Goal: Navigation & Orientation: Find specific page/section

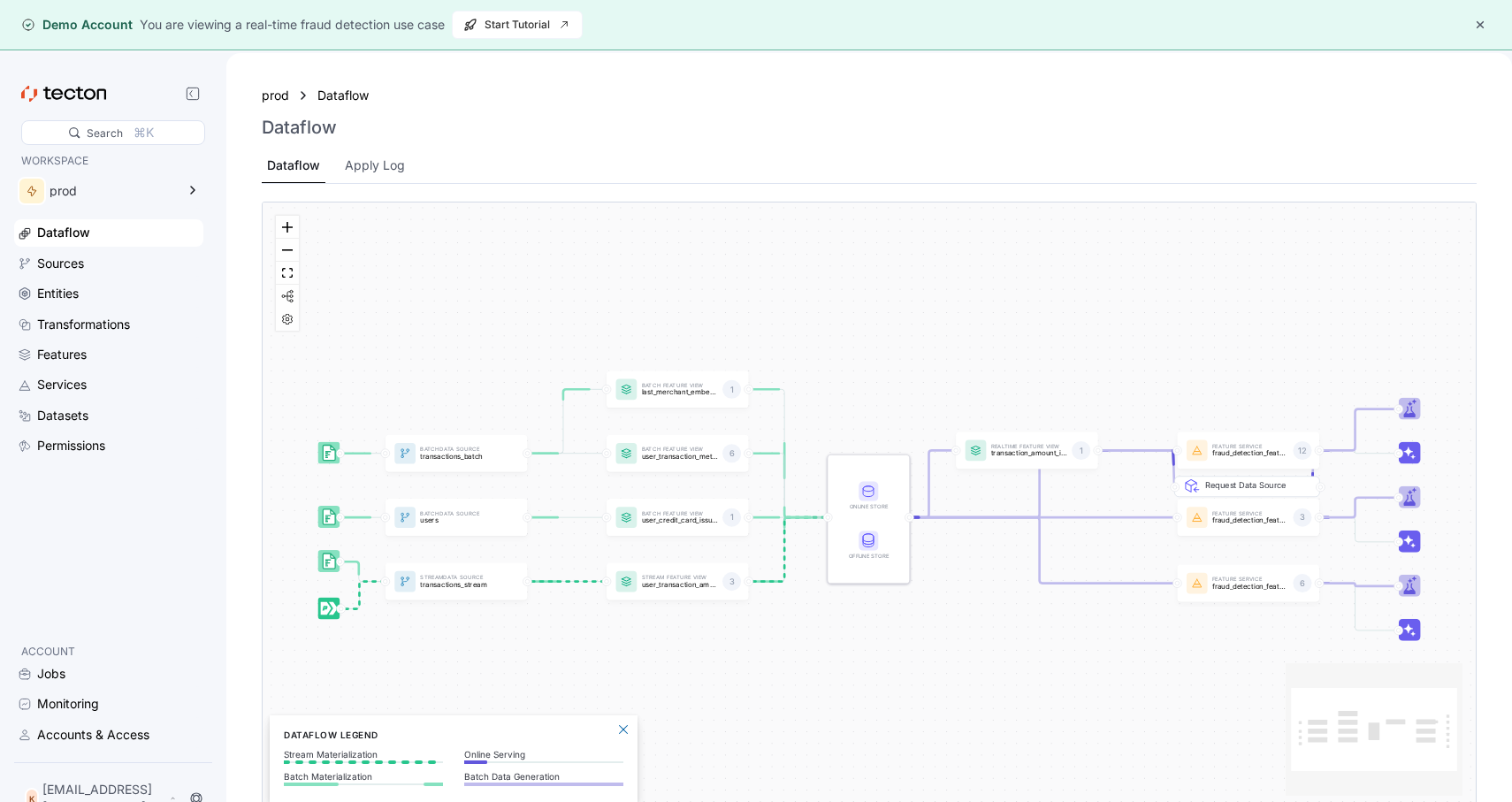
click at [1484, 22] on button "button" at bounding box center [1480, 25] width 21 height 21
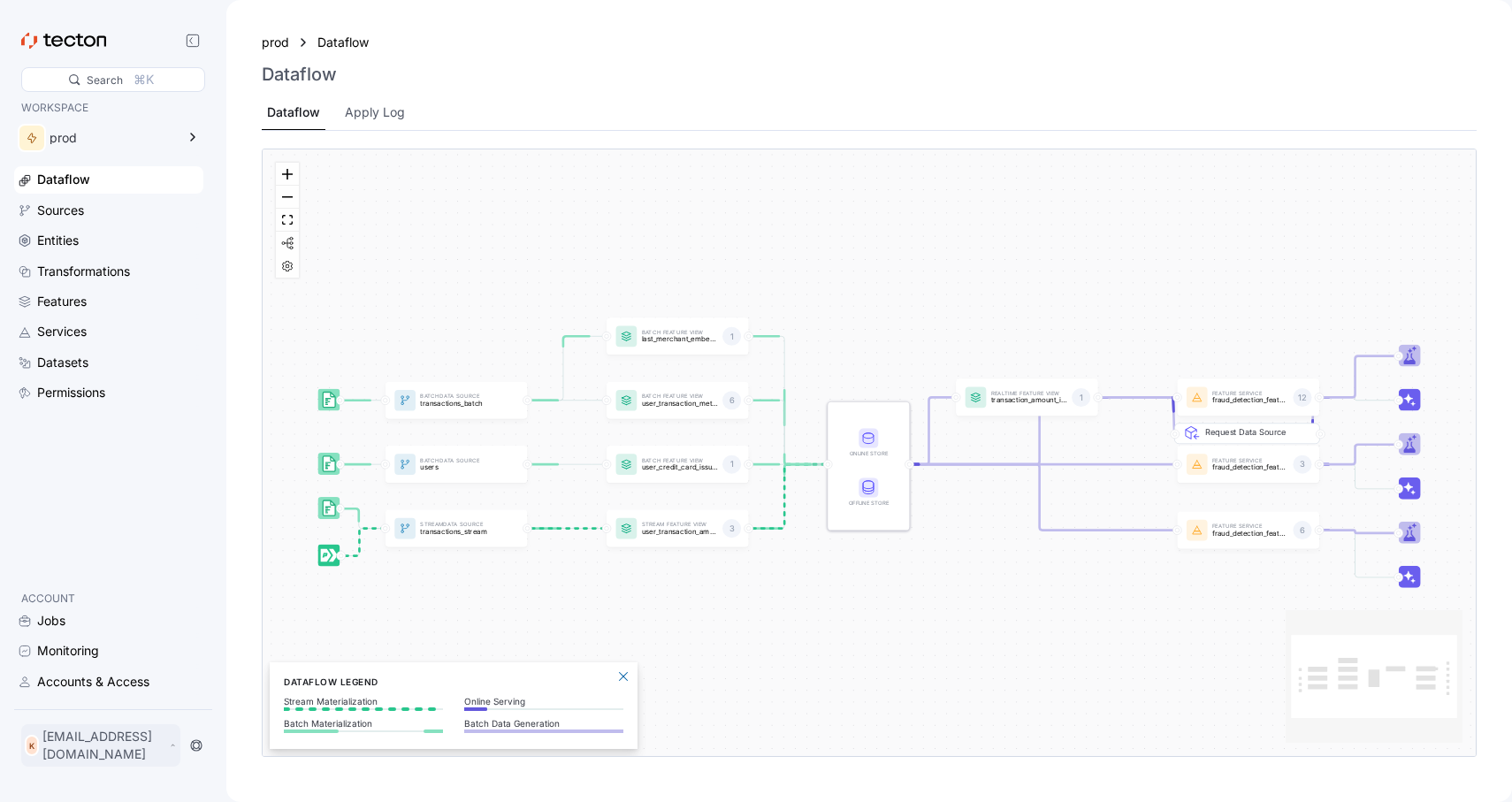
click at [163, 759] on p "[EMAIL_ADDRESS][DOMAIN_NAME]" at bounding box center [103, 745] width 123 height 36
click at [107, 679] on div "My Account" at bounding box center [89, 680] width 70 height 17
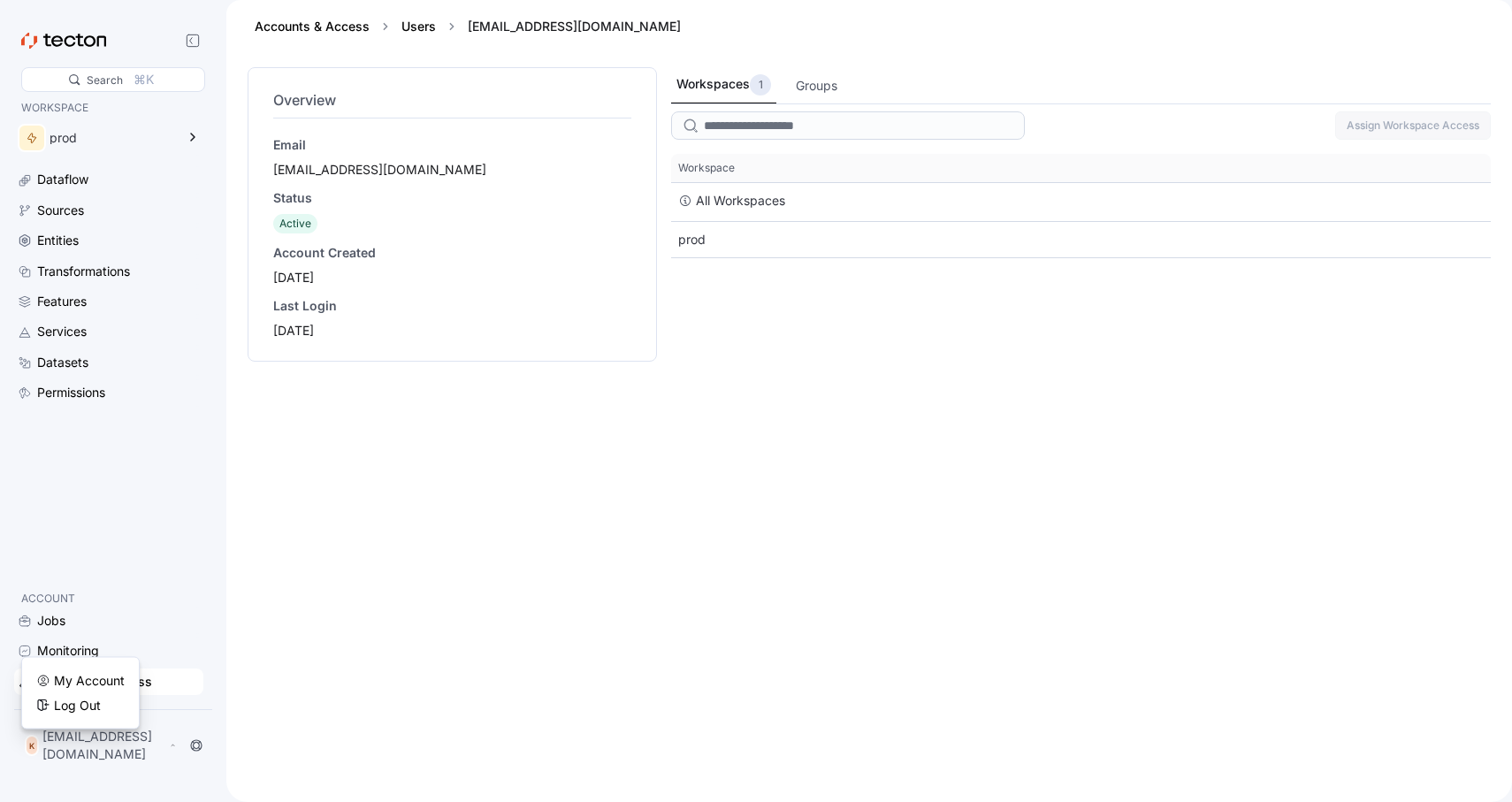
click at [291, 566] on div "Overview Email [EMAIL_ADDRESS][DOMAIN_NAME] Status Active Account Created [DATE…" at bounding box center [452, 424] width 409 height 713
click at [204, 137] on icon at bounding box center [193, 137] width 21 height 21
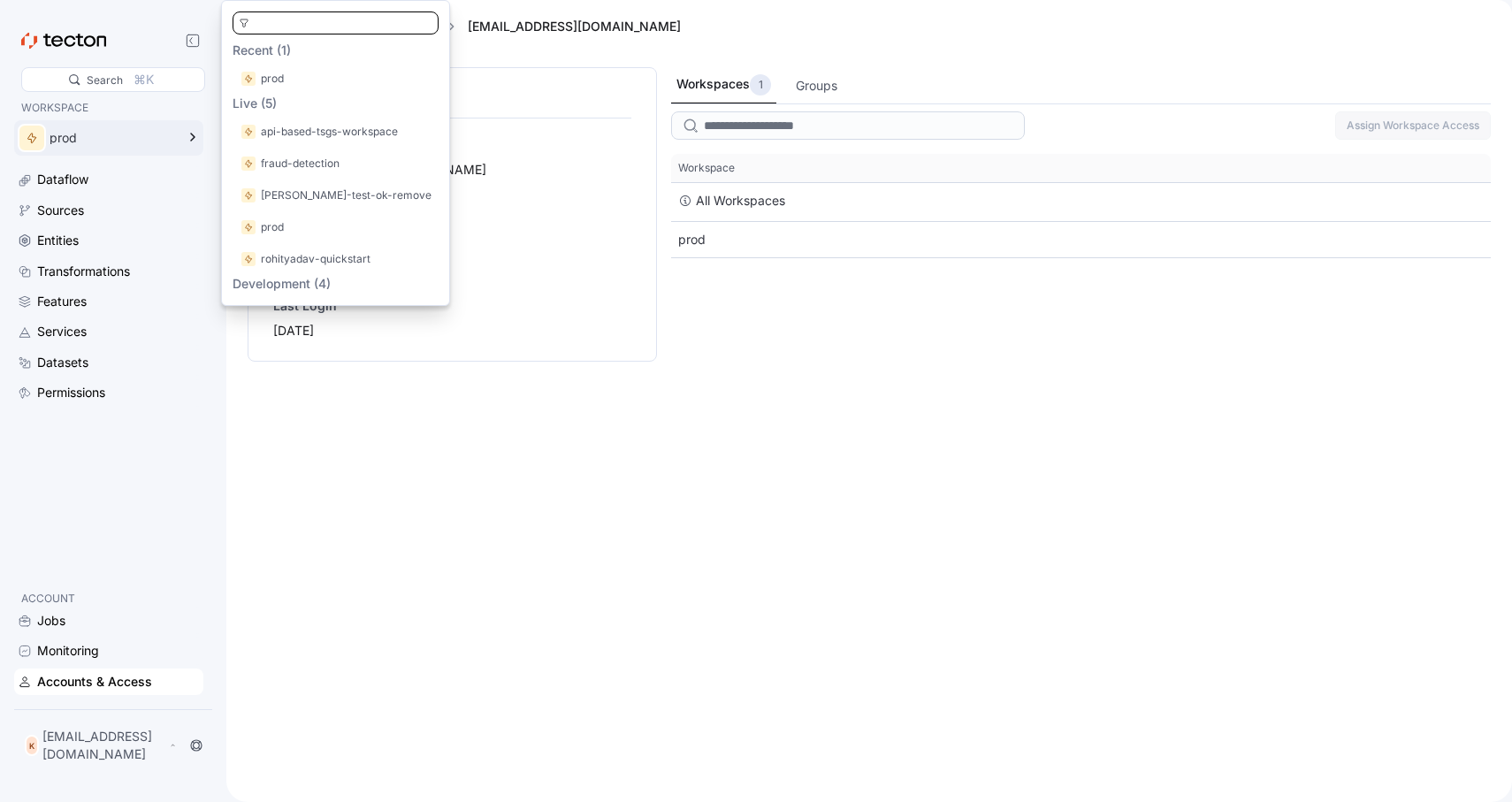
click at [418, 425] on div "Overview Email [EMAIL_ADDRESS][DOMAIN_NAME] Status Active Account Created [DATE…" at bounding box center [452, 424] width 409 height 713
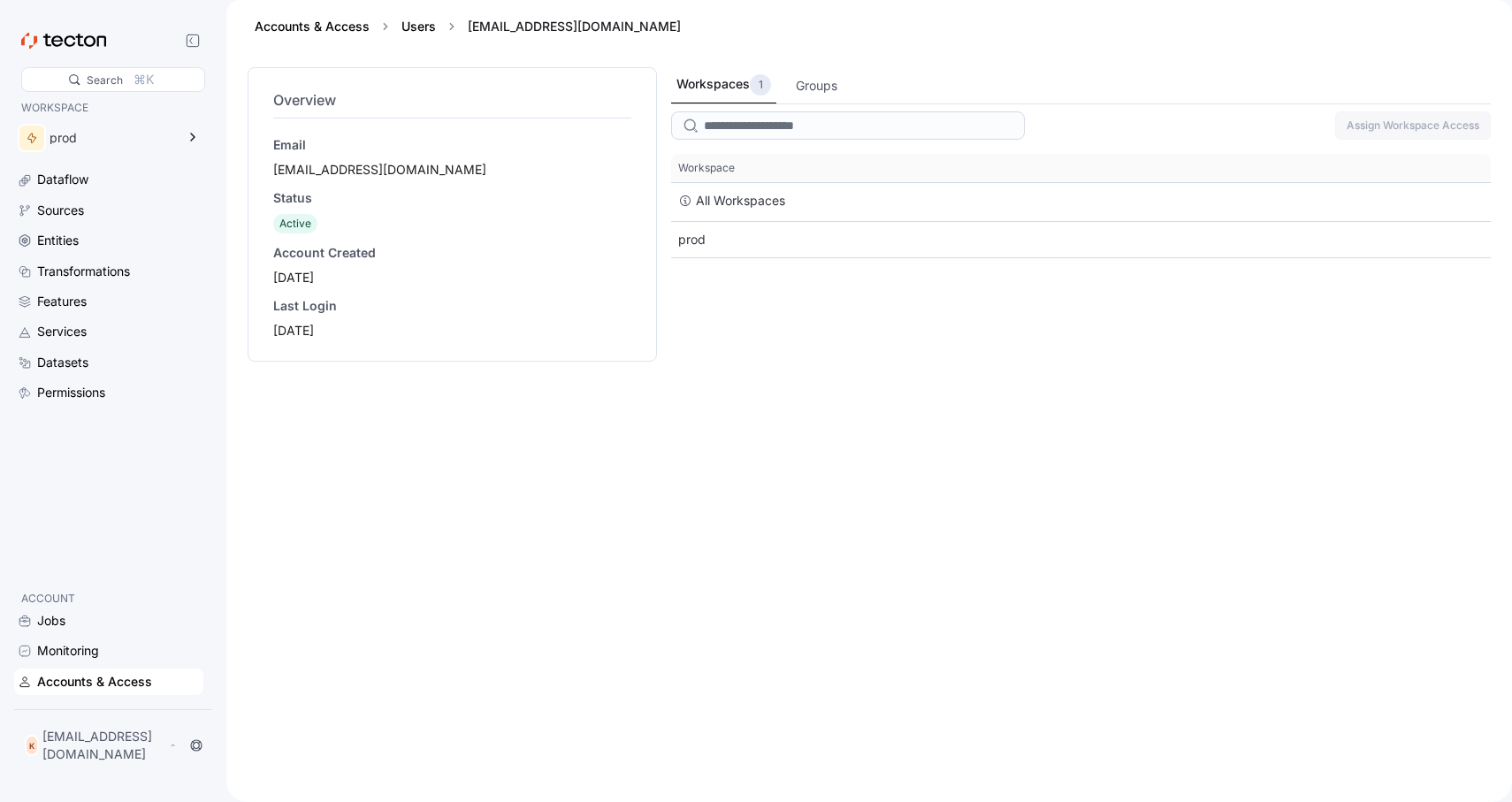
click at [535, 298] on div "Last Login" at bounding box center [452, 306] width 358 height 17
click at [809, 86] on div "Groups" at bounding box center [816, 86] width 42 height 19
click at [717, 79] on div "Workspaces 1" at bounding box center [723, 85] width 93 height 21
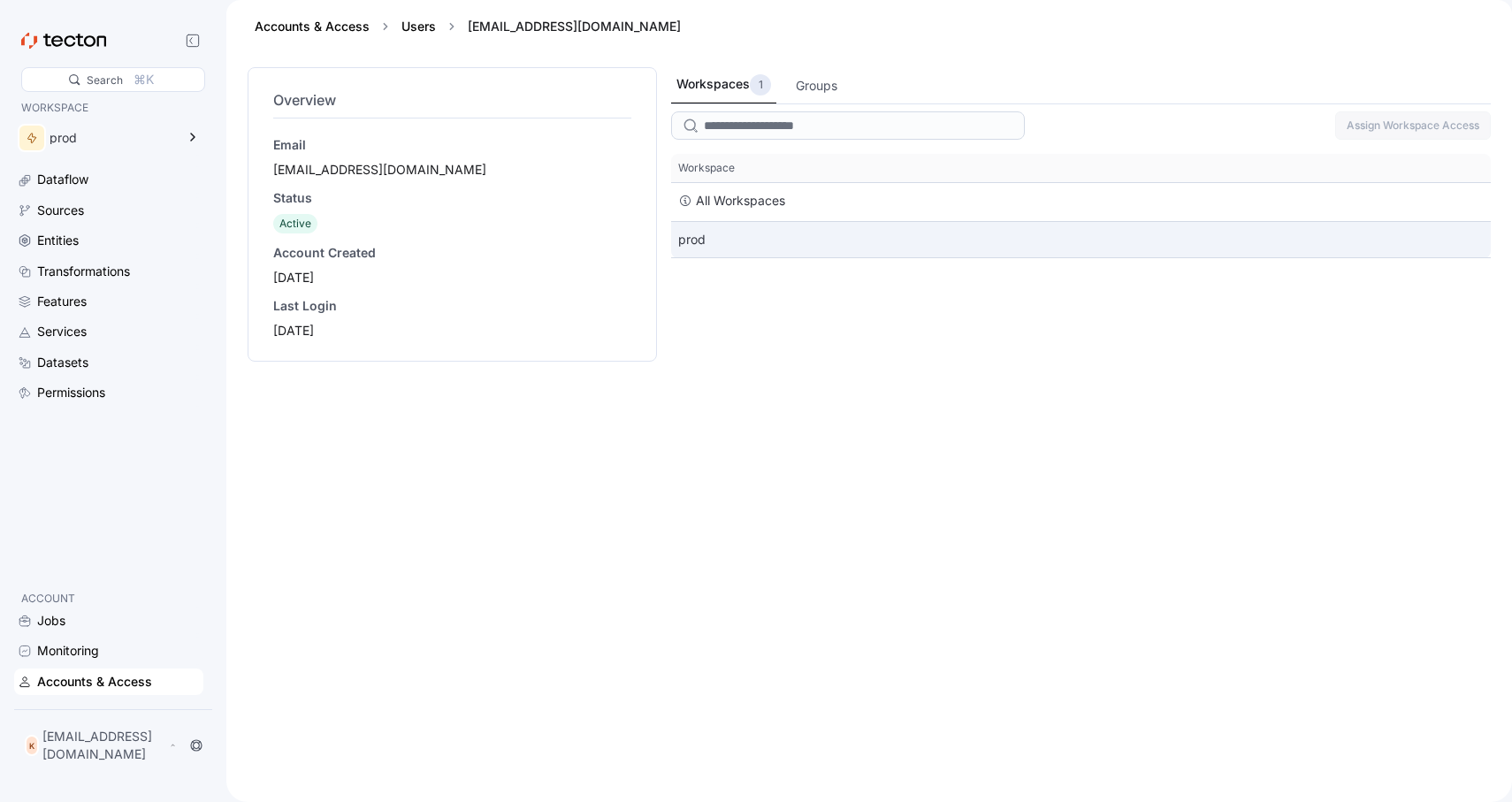
click at [743, 251] on div "prod" at bounding box center [1080, 239] width 820 height 36
click at [742, 248] on div "prod" at bounding box center [1080, 239] width 820 height 36
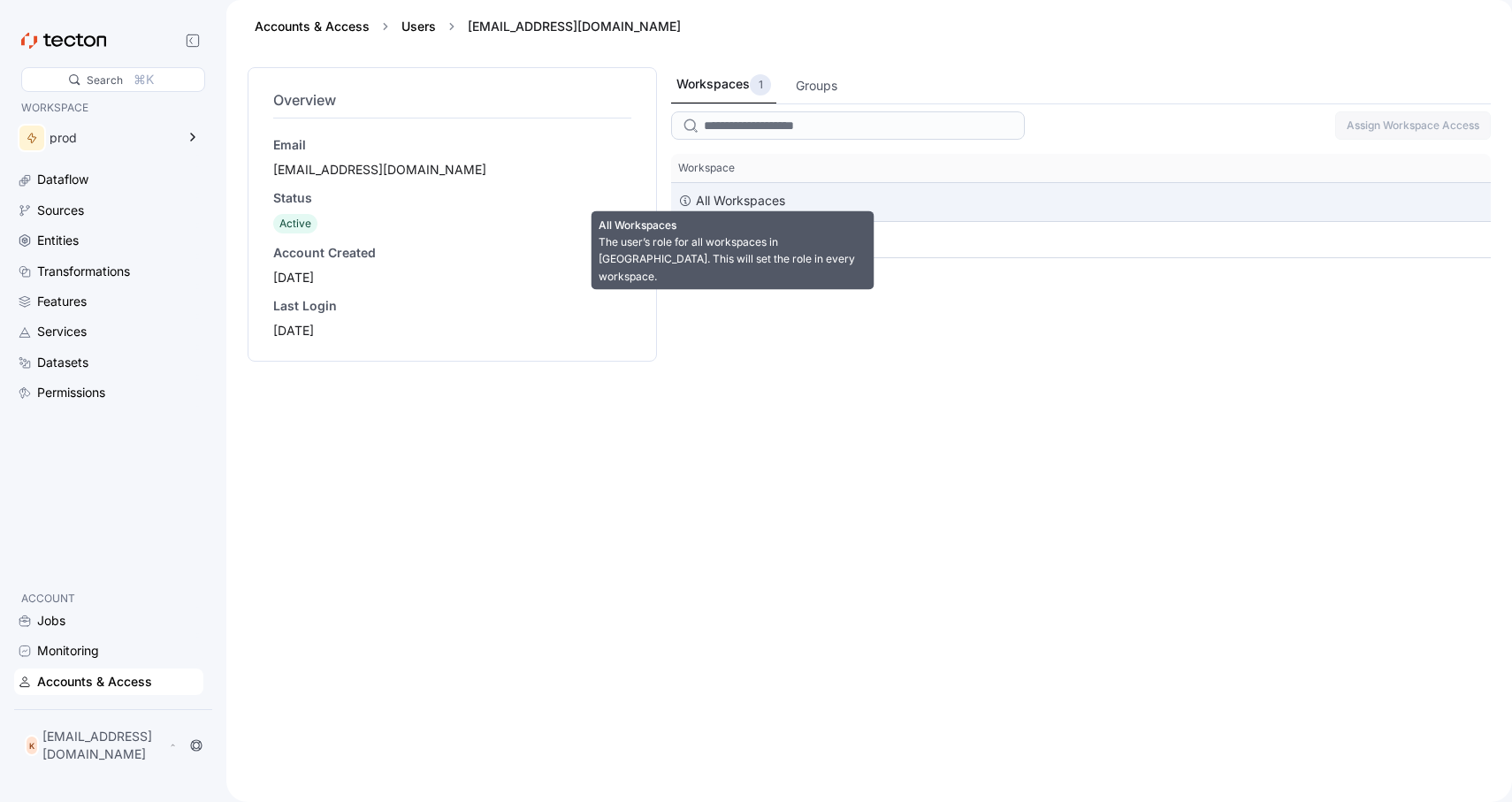
click at [778, 200] on div "All Workspaces" at bounding box center [741, 201] width 89 height 21
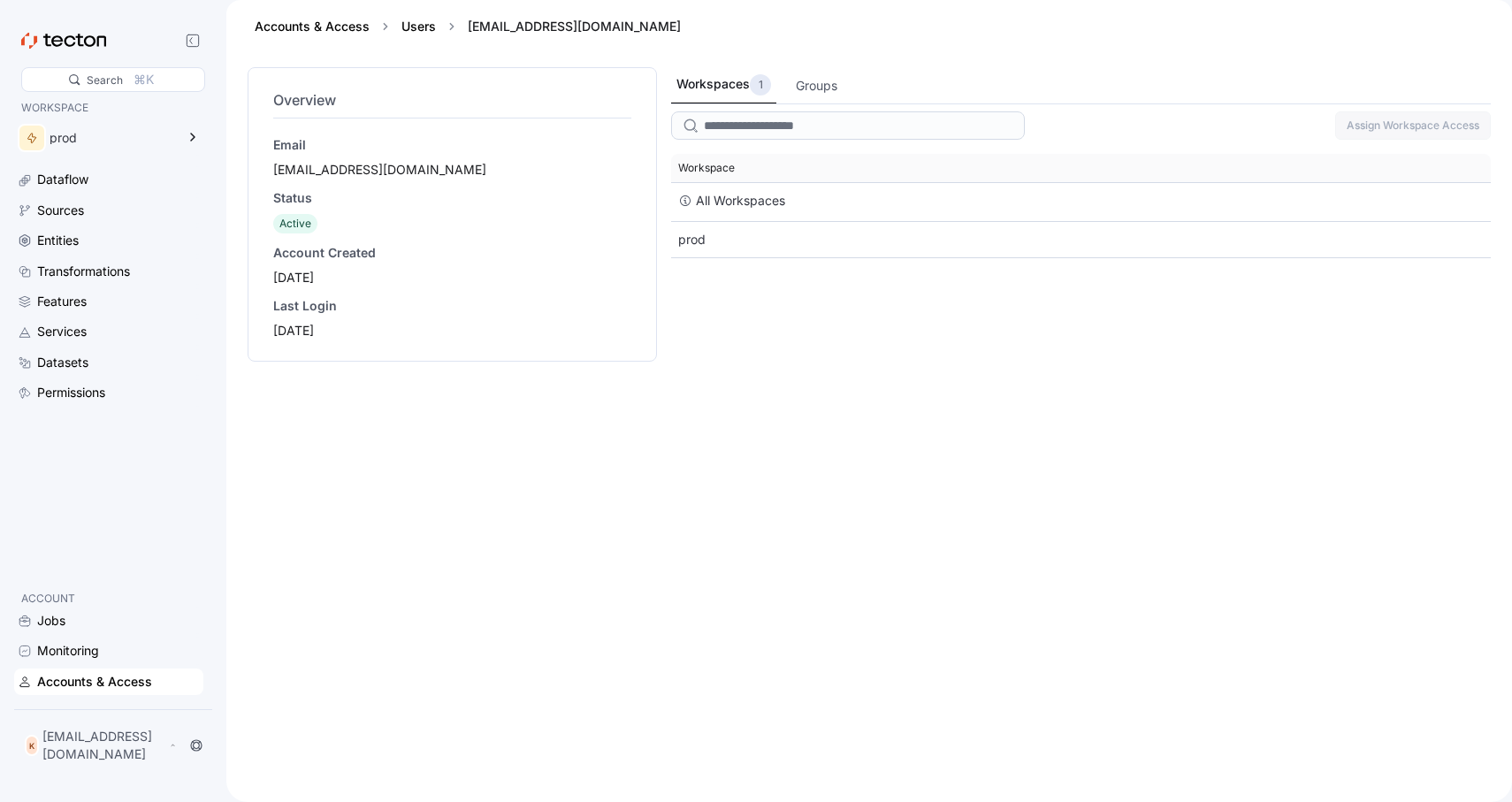
click at [839, 178] on span "Workspace" at bounding box center [1080, 167] width 820 height 28
click at [369, 21] on link "Accounts & Access" at bounding box center [312, 26] width 115 height 15
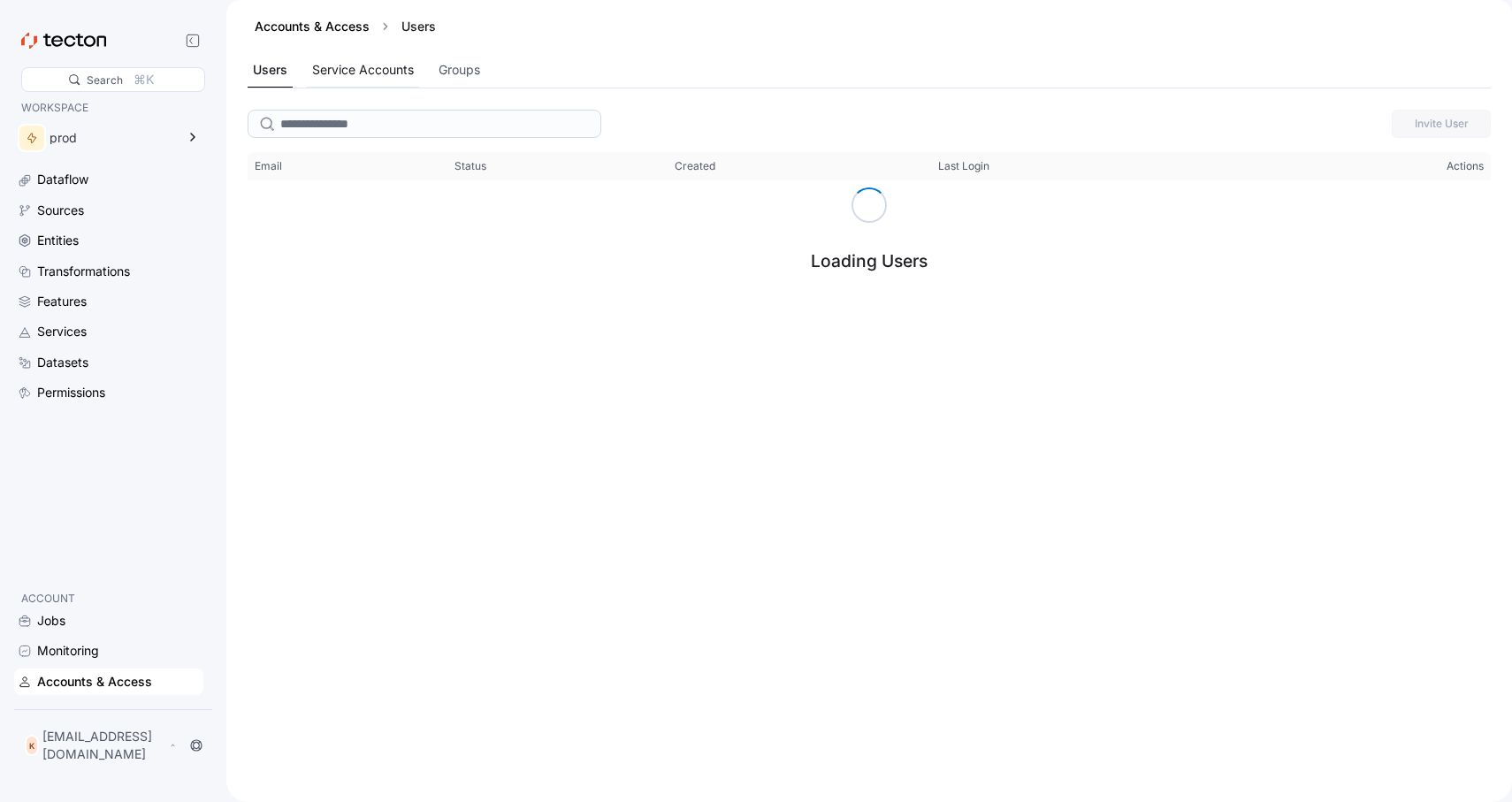
click at [353, 67] on div "Service Accounts" at bounding box center [362, 69] width 101 height 19
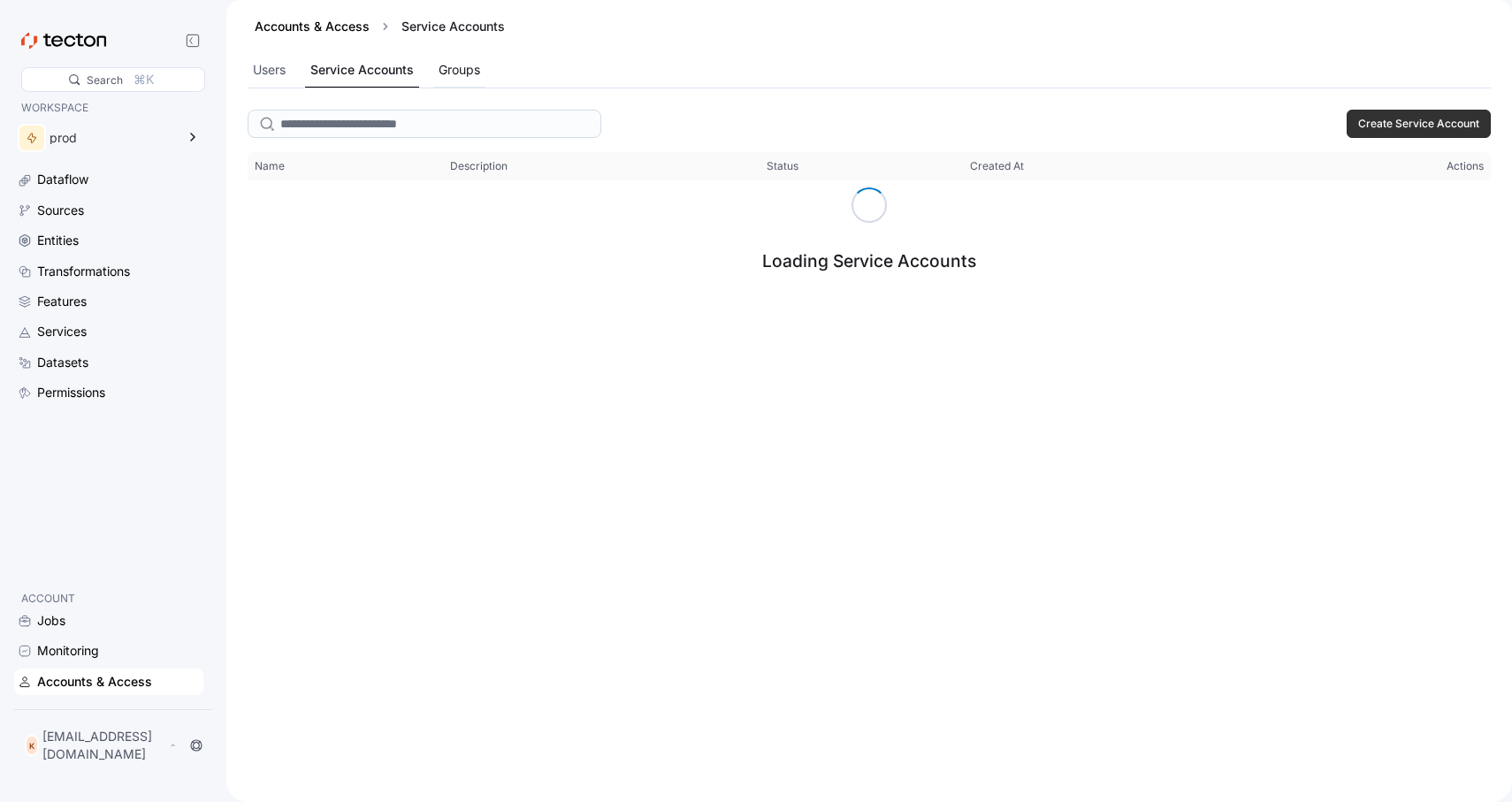
click at [460, 83] on div "Groups" at bounding box center [460, 70] width 52 height 35
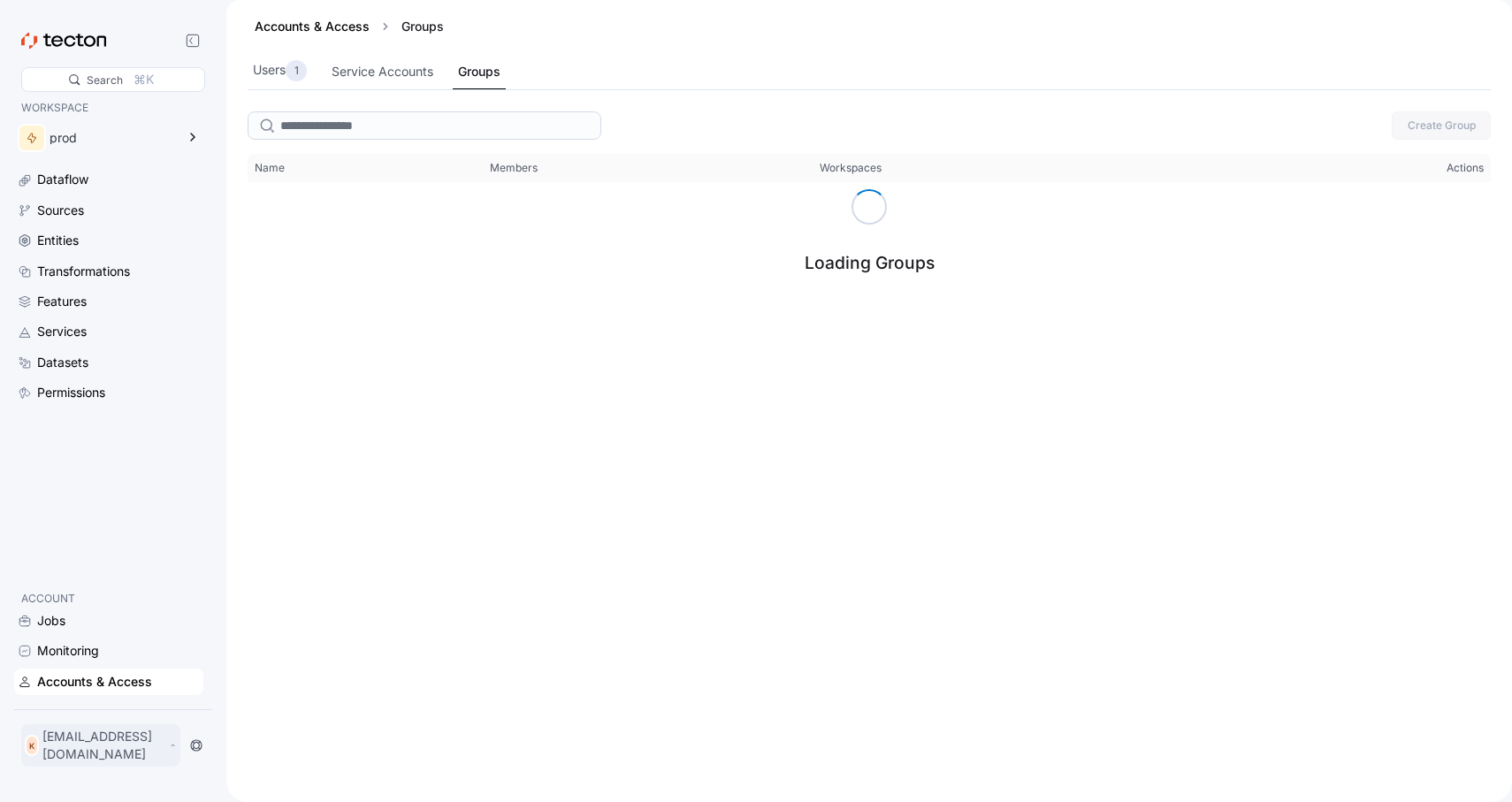
click at [165, 751] on p "[EMAIL_ADDRESS][DOMAIN_NAME]" at bounding box center [103, 745] width 123 height 36
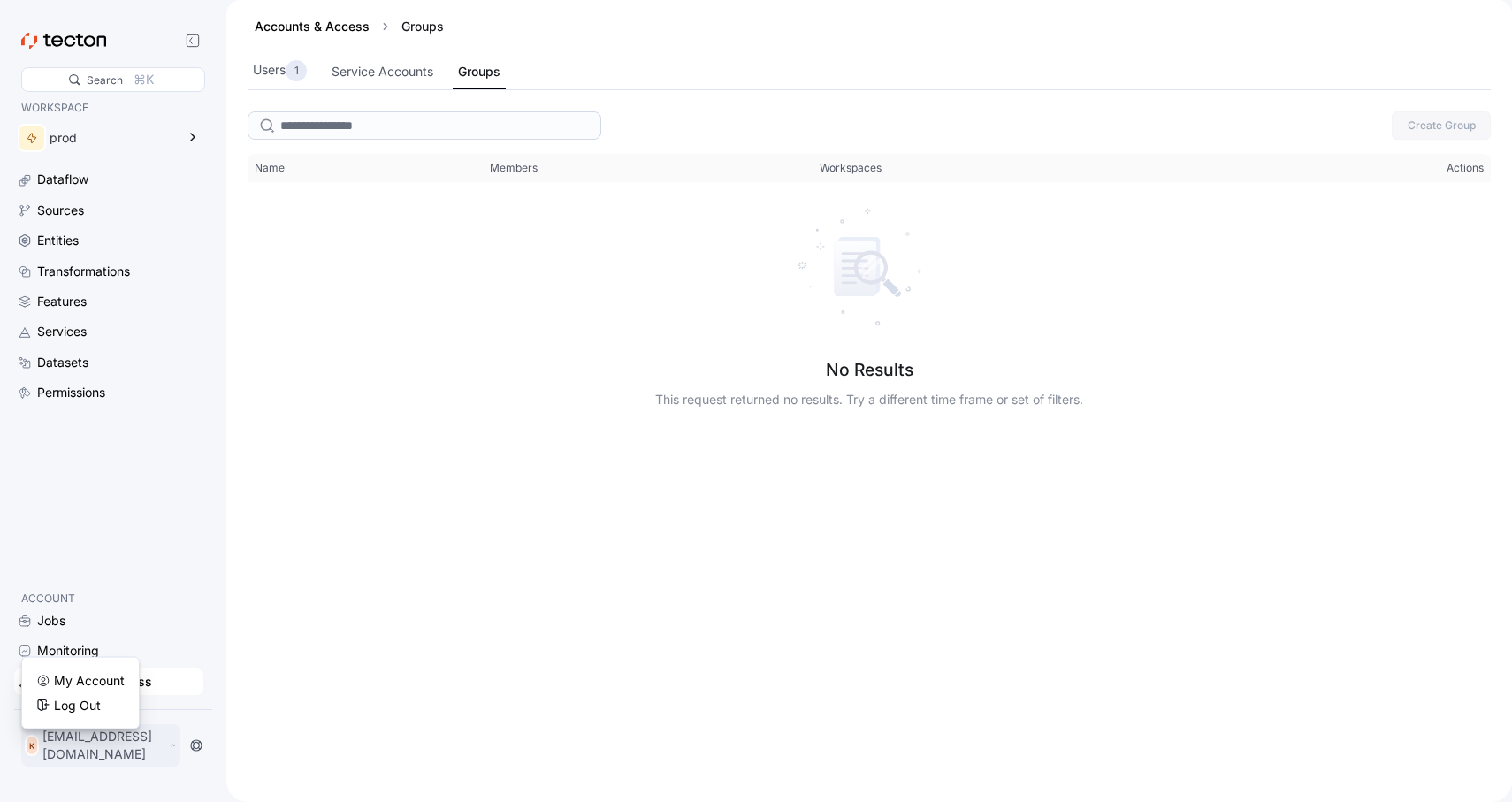
click at [99, 754] on p "[EMAIL_ADDRESS][DOMAIN_NAME]" at bounding box center [103, 745] width 123 height 36
click at [101, 750] on p "[EMAIL_ADDRESS][DOMAIN_NAME]" at bounding box center [103, 745] width 123 height 36
click at [93, 678] on div "My Account" at bounding box center [89, 680] width 70 height 17
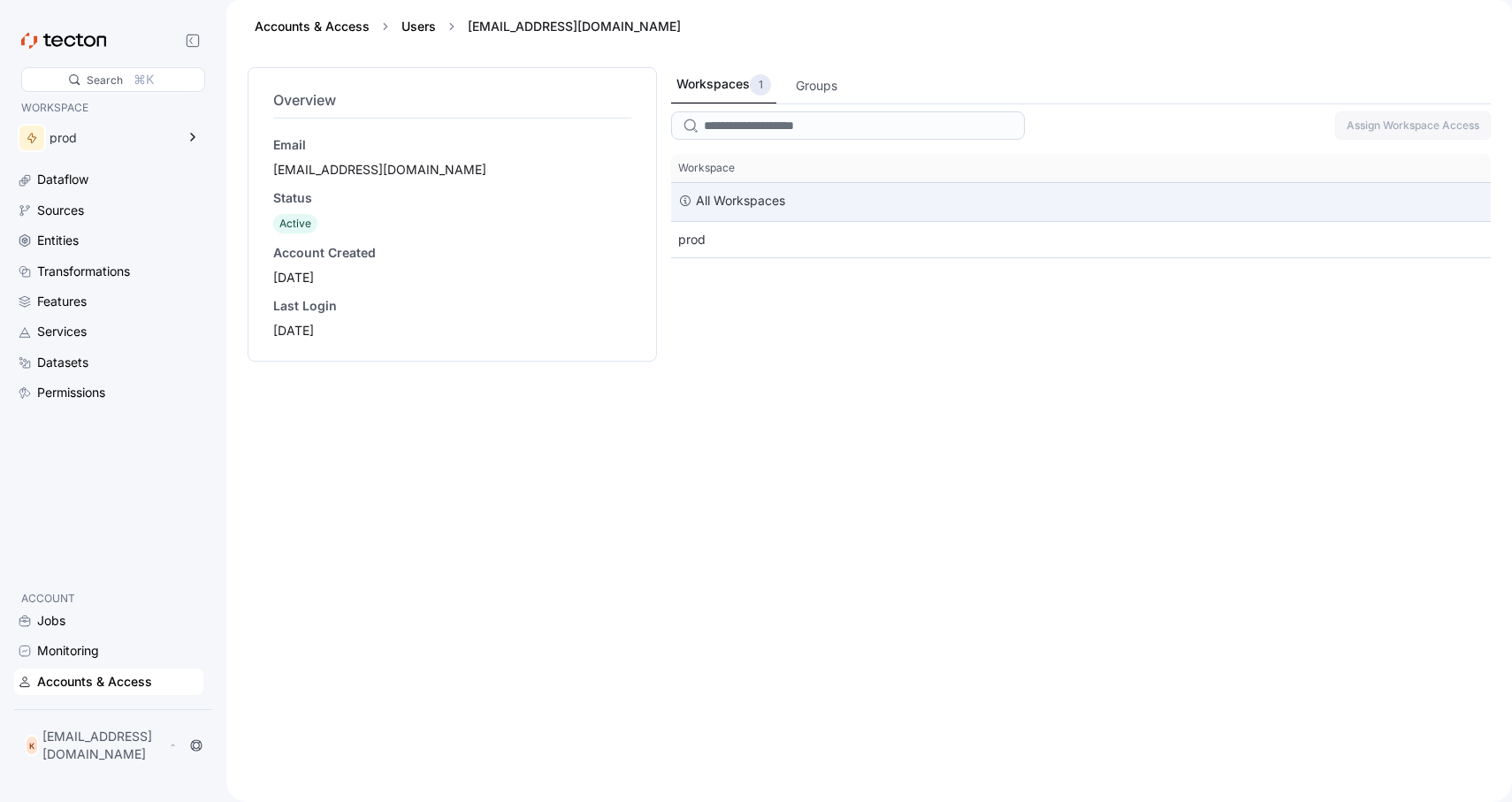
click at [876, 208] on div "All Workspaces" at bounding box center [1080, 202] width 820 height 38
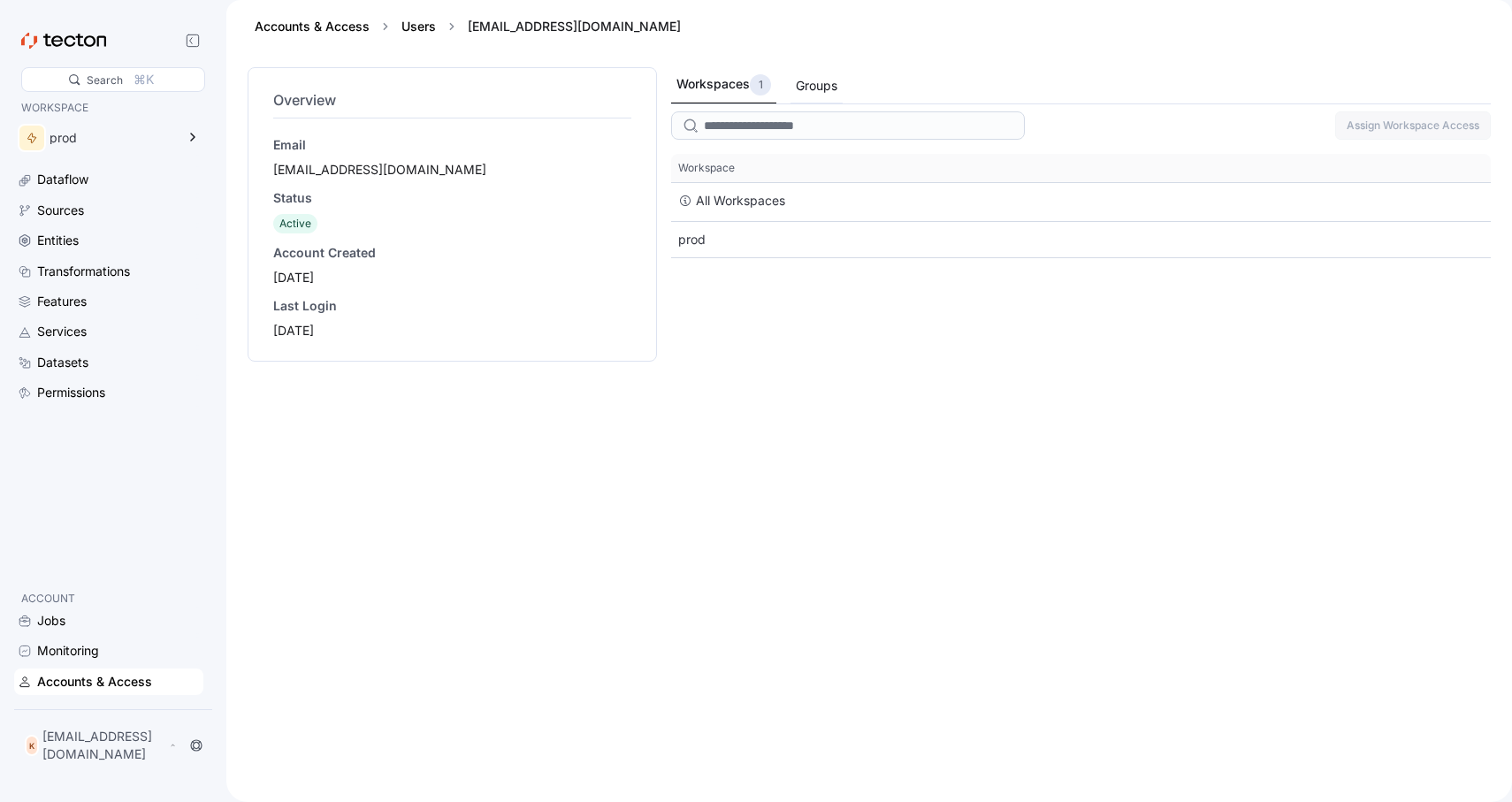
click at [815, 82] on div "Groups" at bounding box center [816, 86] width 42 height 19
click at [750, 88] on div "1" at bounding box center [759, 85] width 21 height 21
click at [198, 127] on icon at bounding box center [193, 137] width 21 height 21
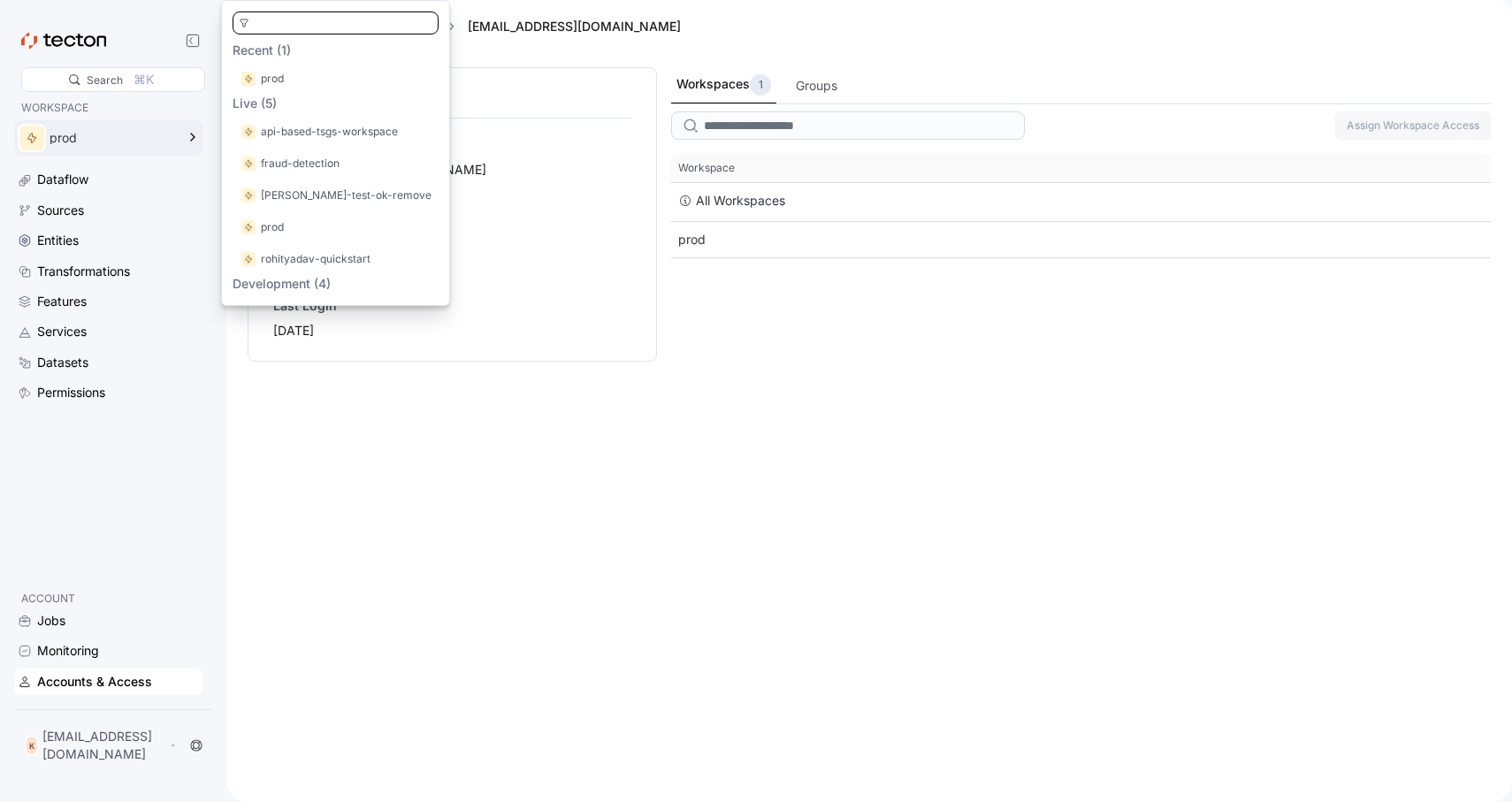
click at [296, 289] on p "Development (4)" at bounding box center [335, 284] width 206 height 17
click at [314, 83] on div "prod" at bounding box center [335, 78] width 192 height 17
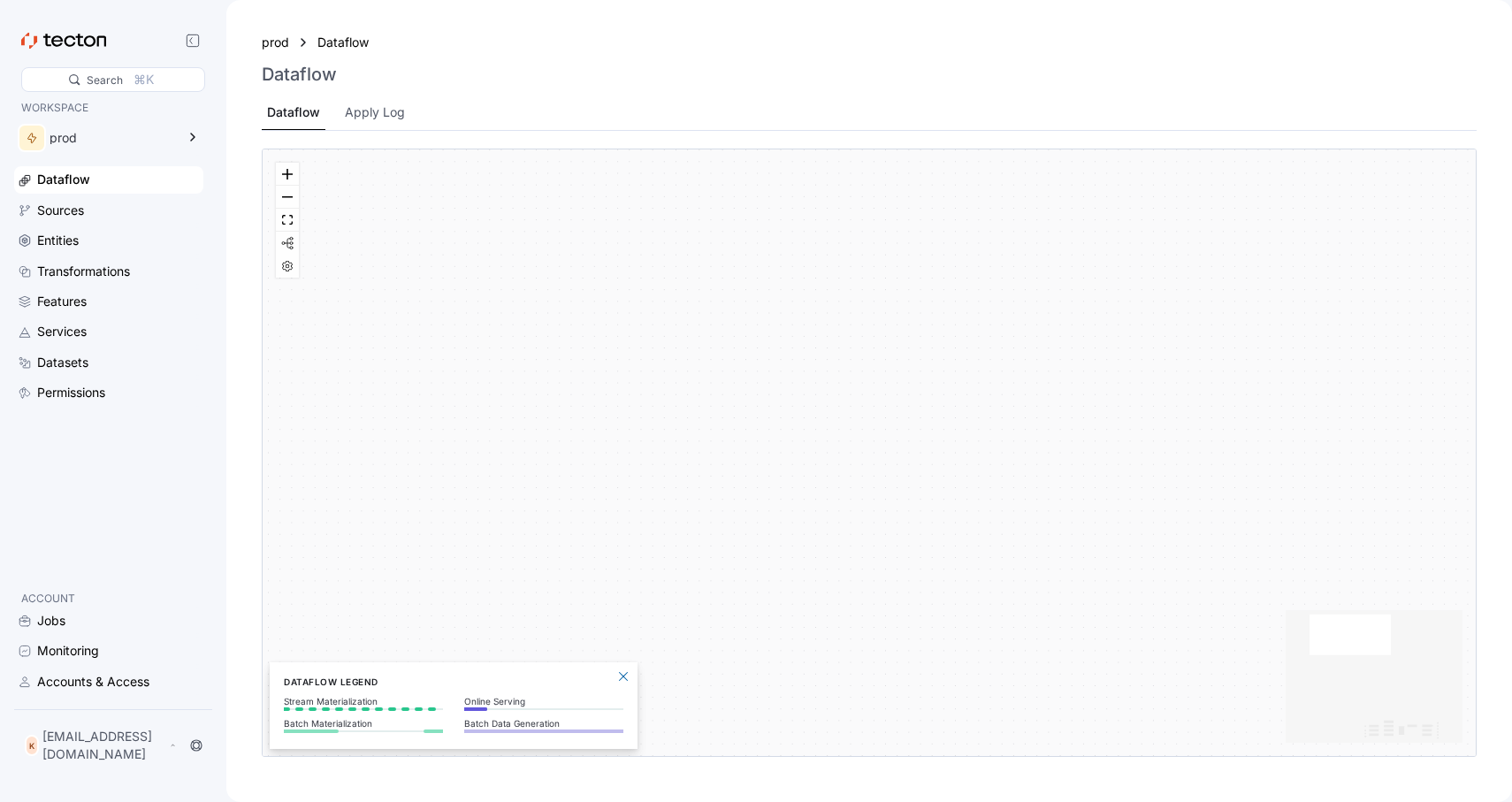
click at [103, 648] on div "Jobs Monitoring Accounts & Access" at bounding box center [109, 650] width 189 height 88
click at [96, 630] on div "Jobs" at bounding box center [118, 621] width 162 height 19
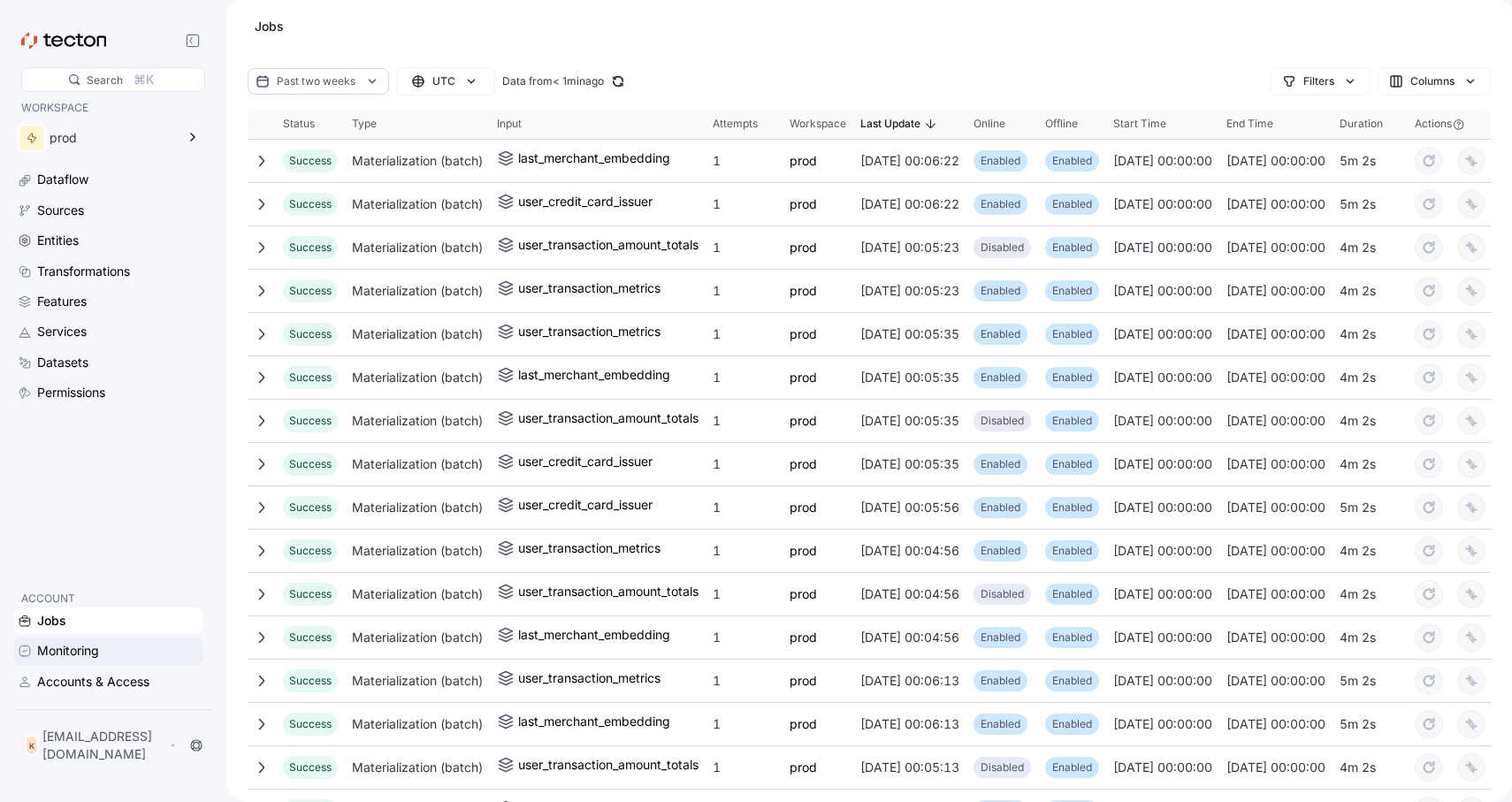
click at [88, 660] on div "Monitoring" at bounding box center [68, 650] width 62 height 19
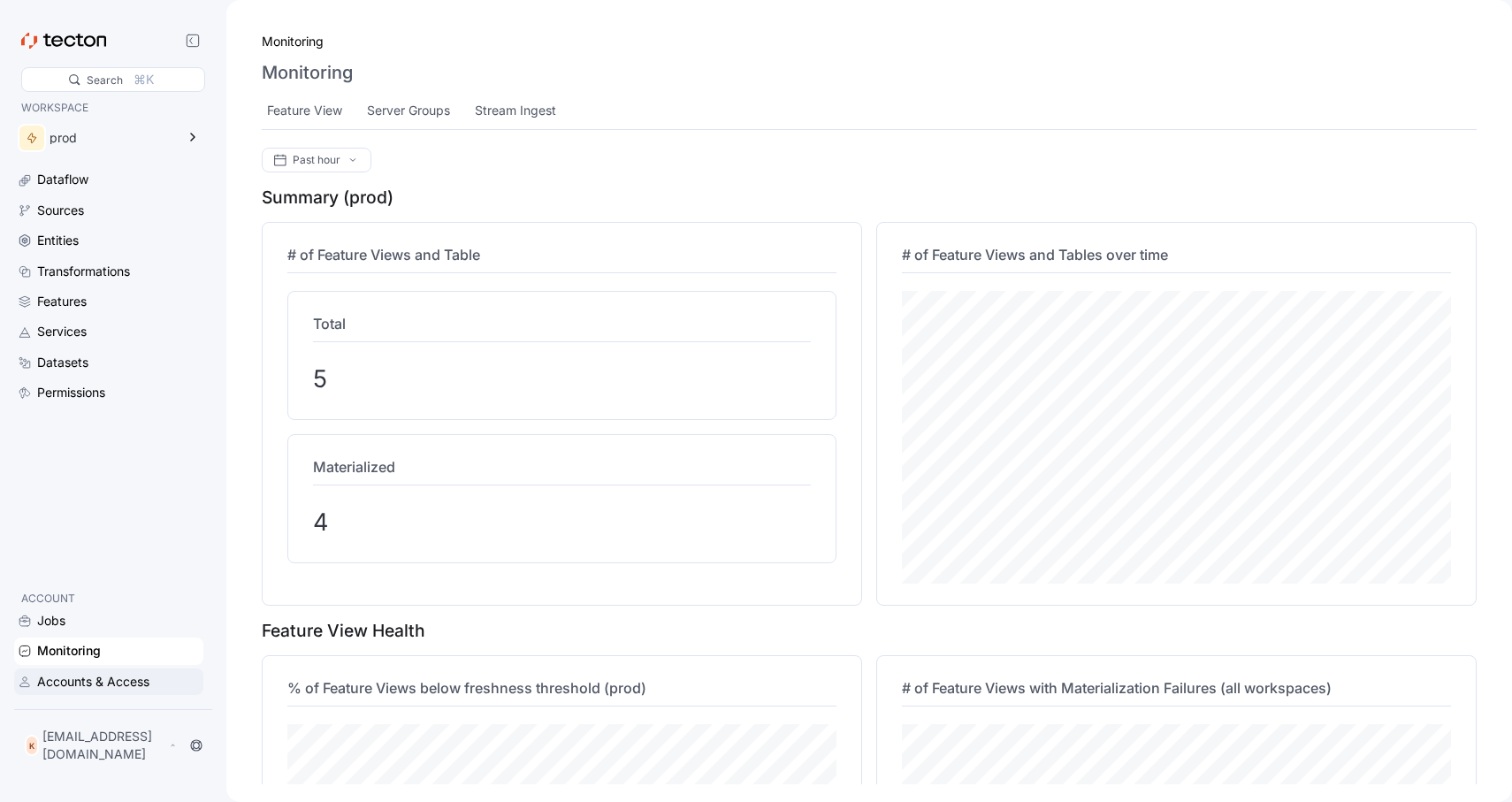
click at [115, 691] on div "Accounts & Access" at bounding box center [93, 681] width 112 height 19
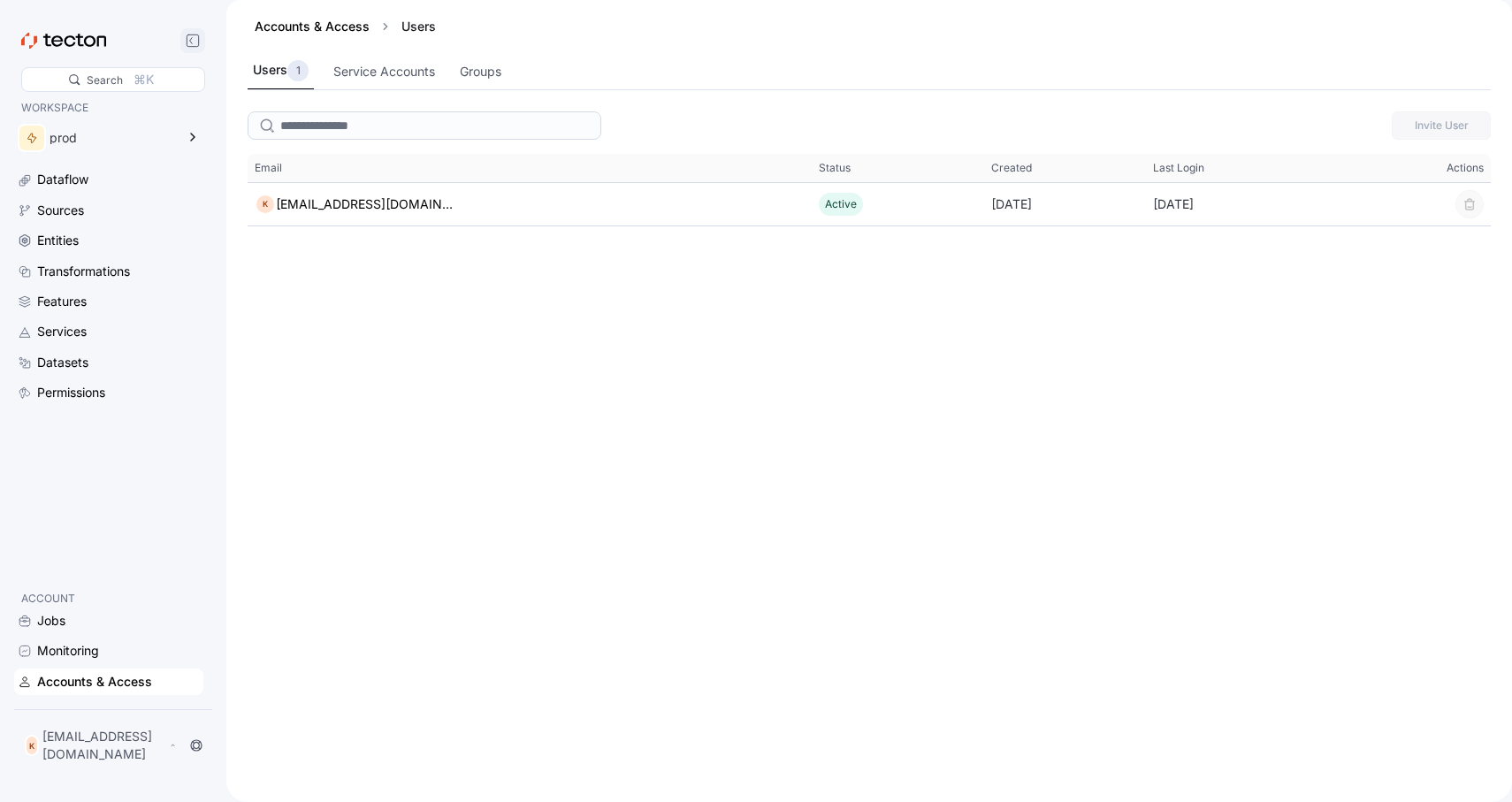
click at [194, 35] on rect at bounding box center [192, 41] width 12 height 12
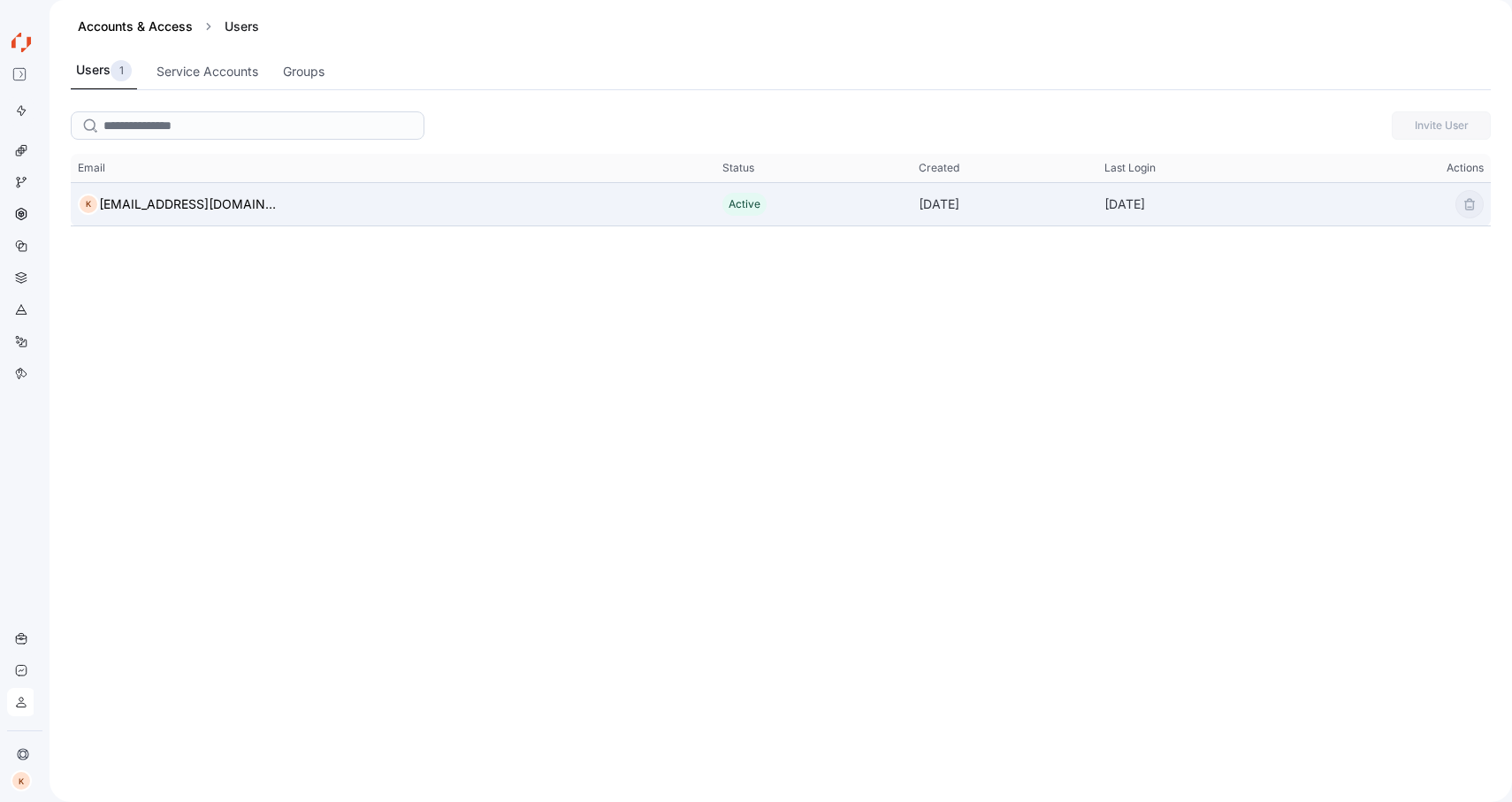
click at [446, 214] on div "K [EMAIL_ADDRESS][DOMAIN_NAME]" at bounding box center [393, 204] width 645 height 36
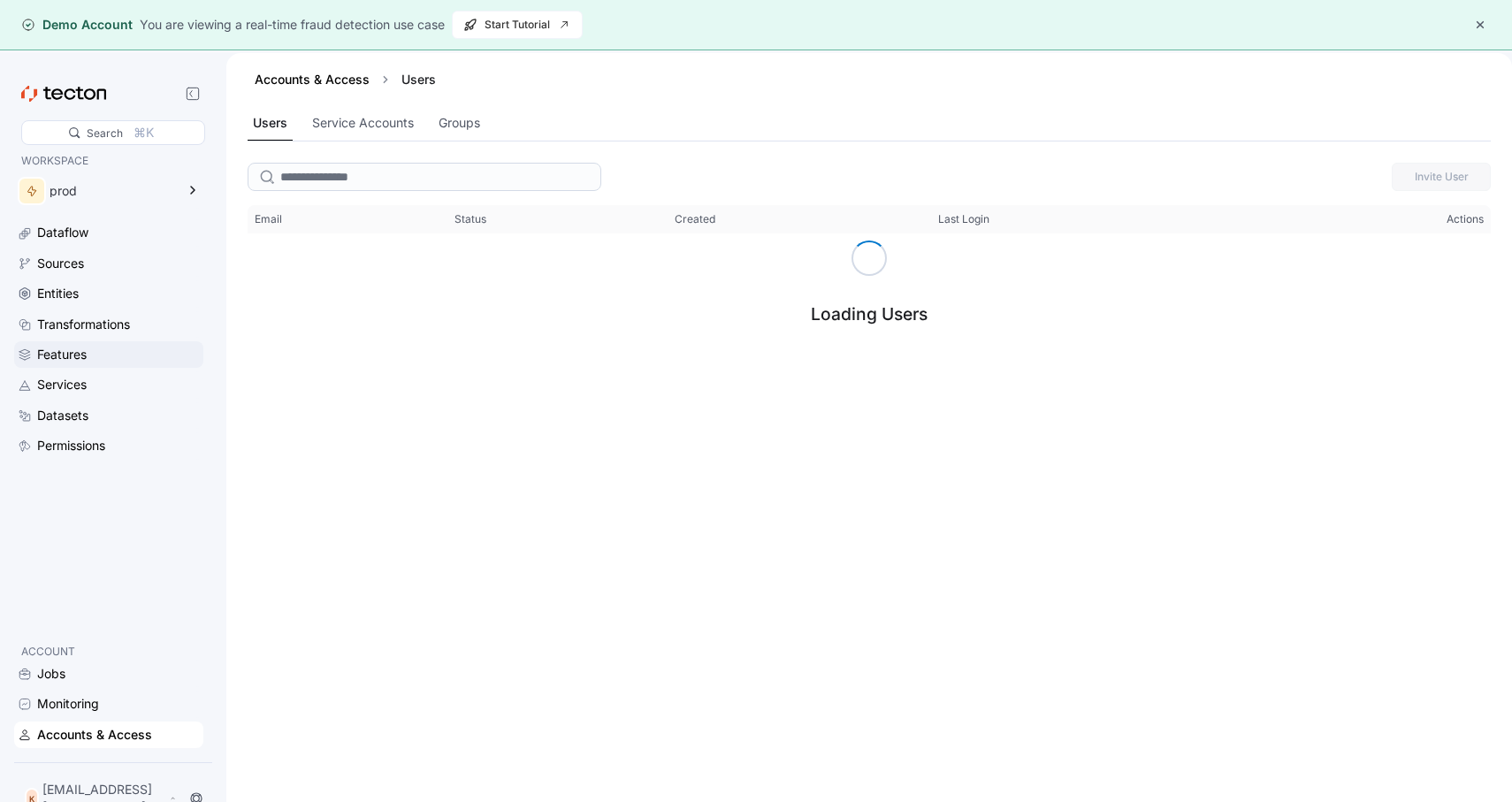
click at [92, 362] on div "Features" at bounding box center [118, 354] width 162 height 19
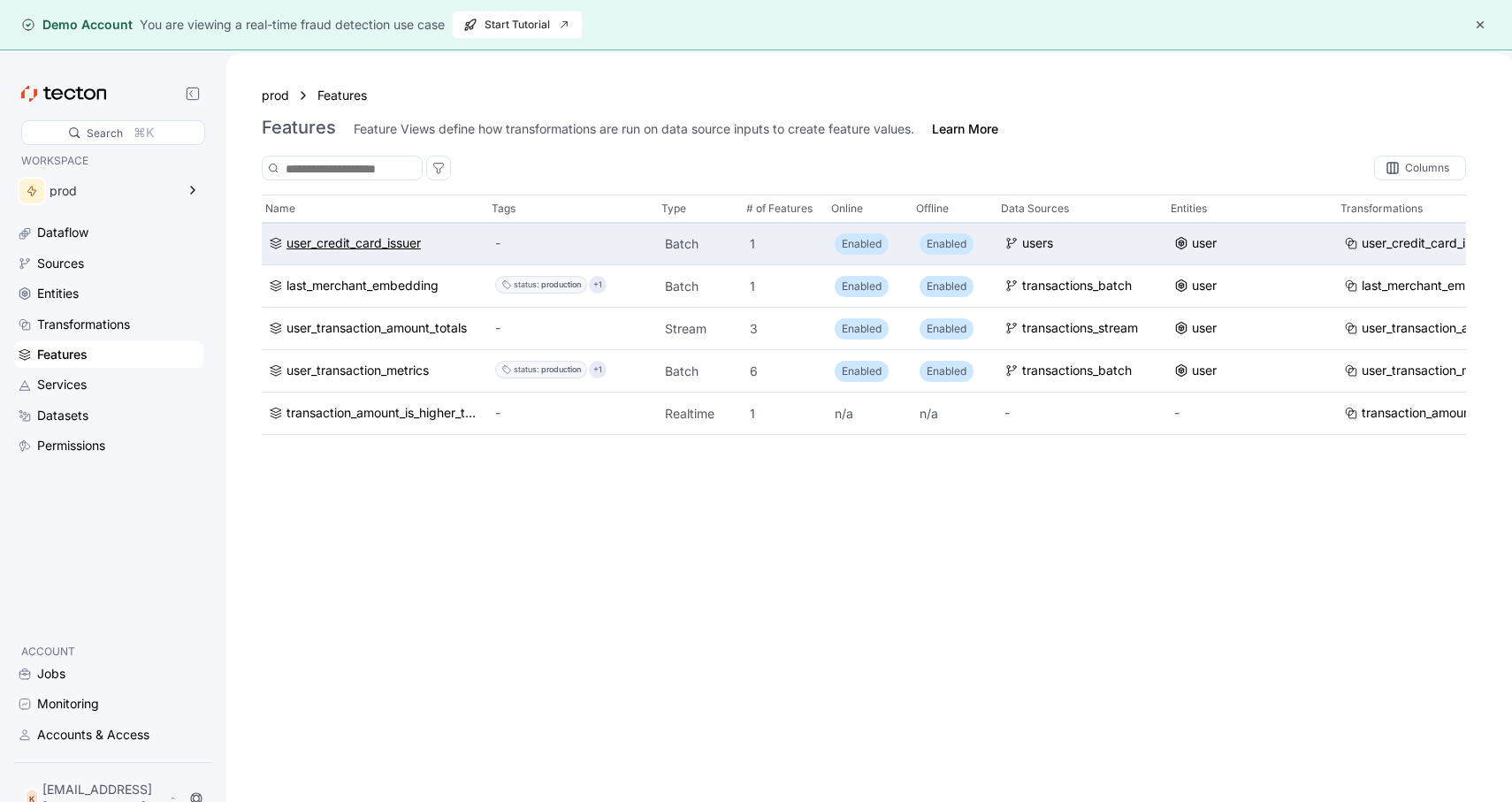
click at [371, 245] on div "user_credit_card_issuer" at bounding box center [353, 244] width 134 height 19
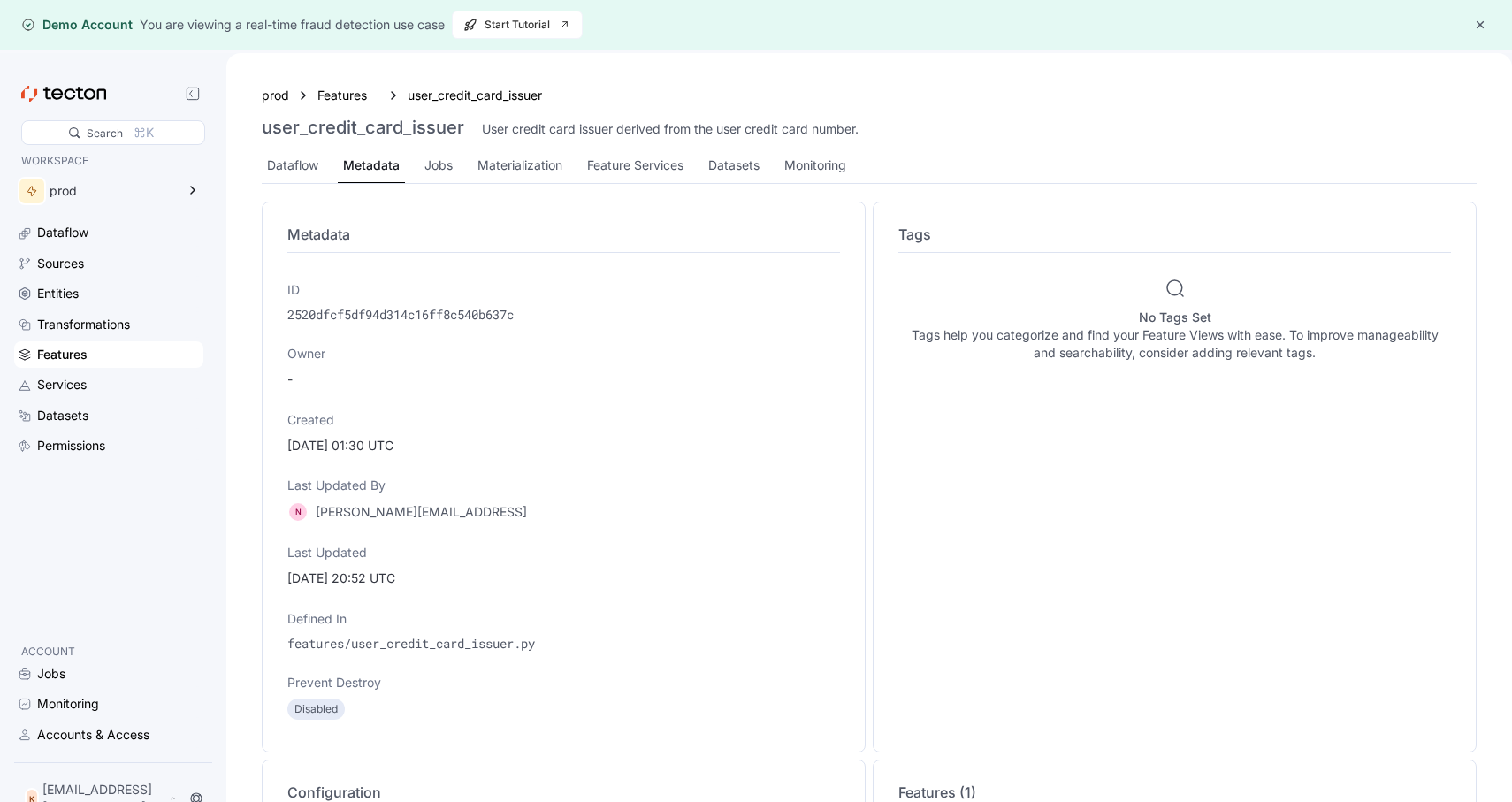
click at [468, 172] on div "Dataflow Metadata Jobs Materialization Feature Services Datasets Monitoring" at bounding box center [869, 166] width 1215 height 36
click at [525, 172] on div "Materialization" at bounding box center [519, 165] width 85 height 19
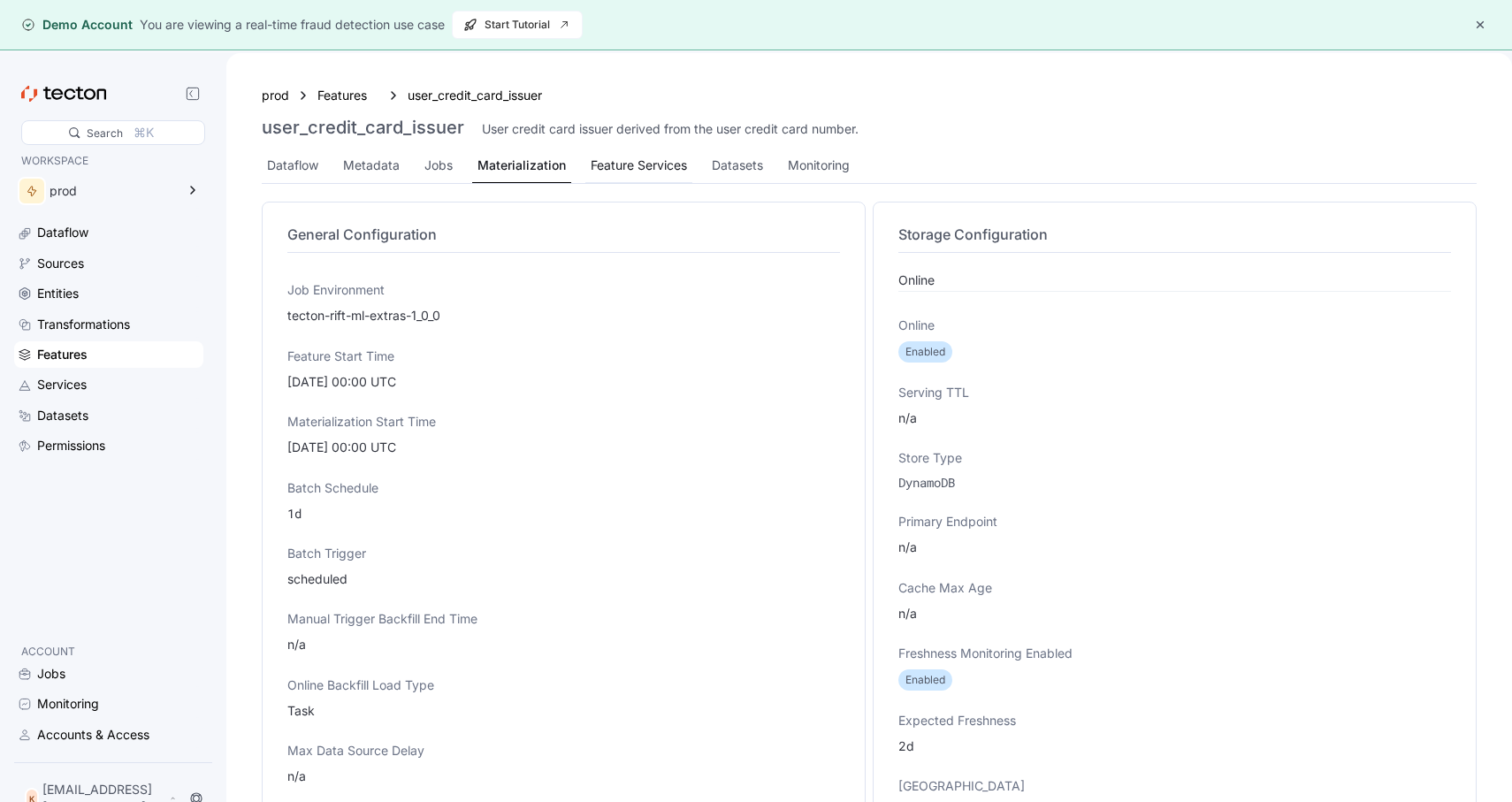
click at [656, 171] on div "Feature Services" at bounding box center [639, 165] width 97 height 19
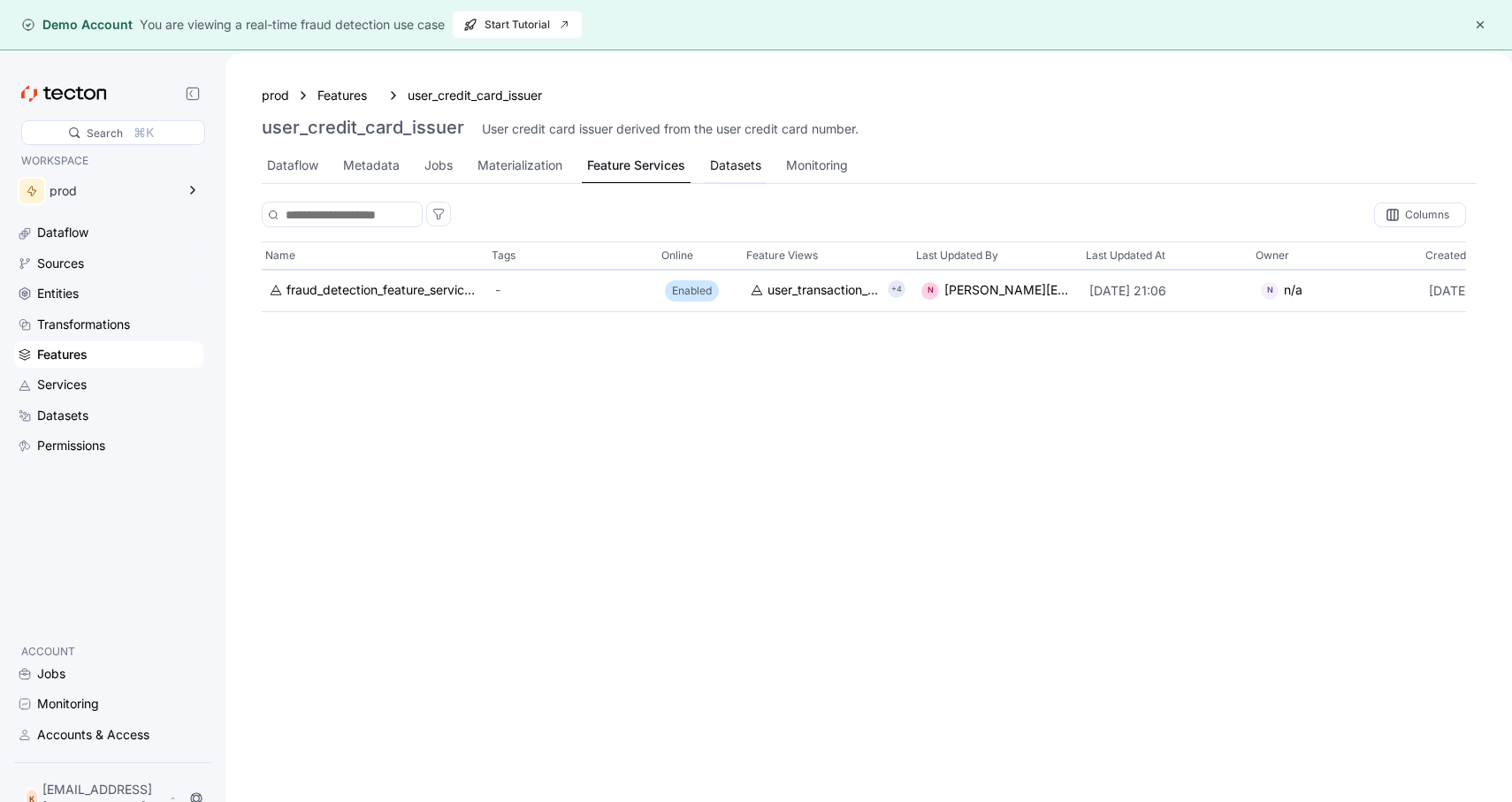
click at [712, 170] on div "Datasets" at bounding box center [735, 165] width 51 height 19
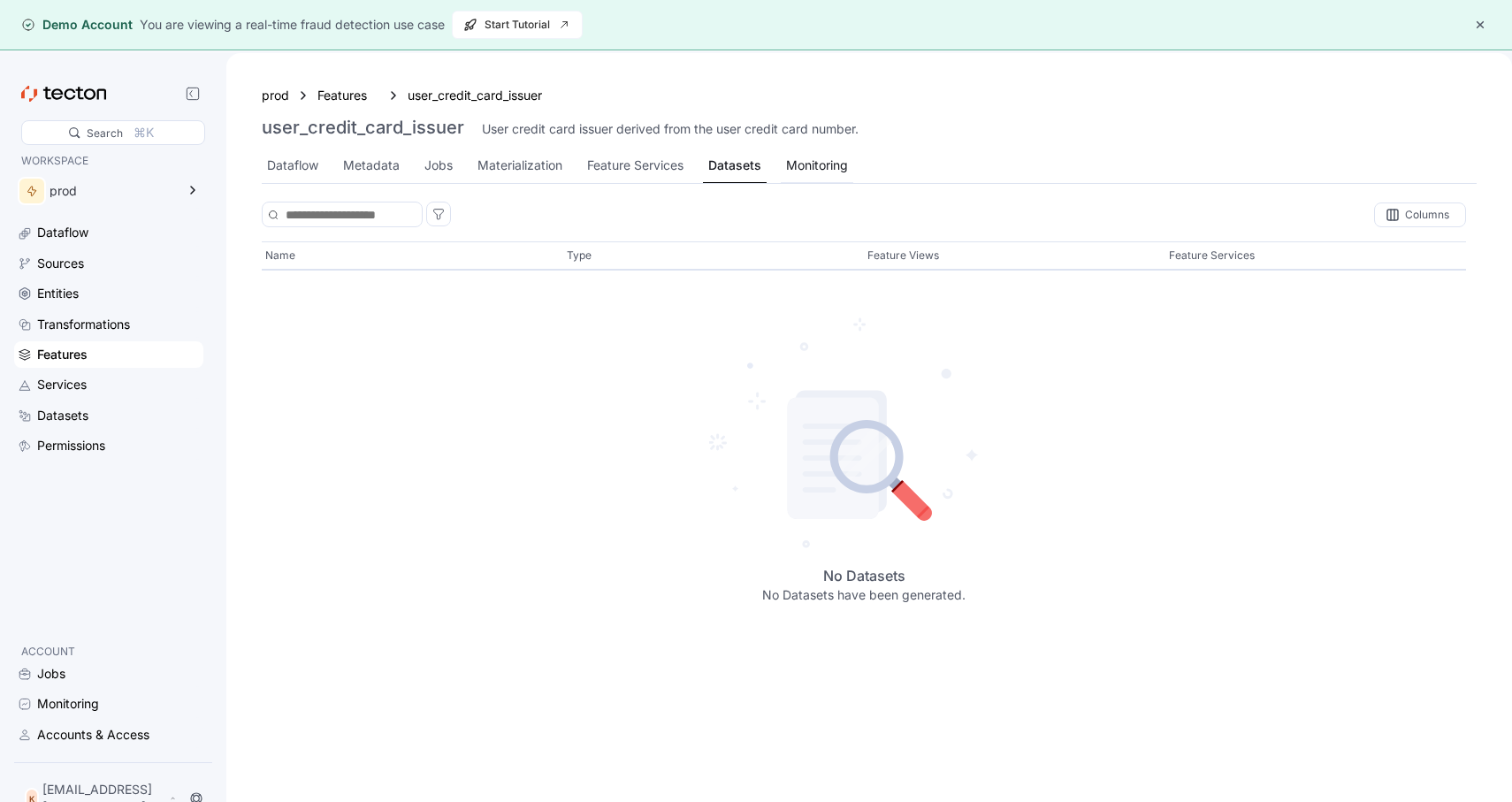
click at [845, 174] on div "Monitoring" at bounding box center [817, 165] width 62 height 19
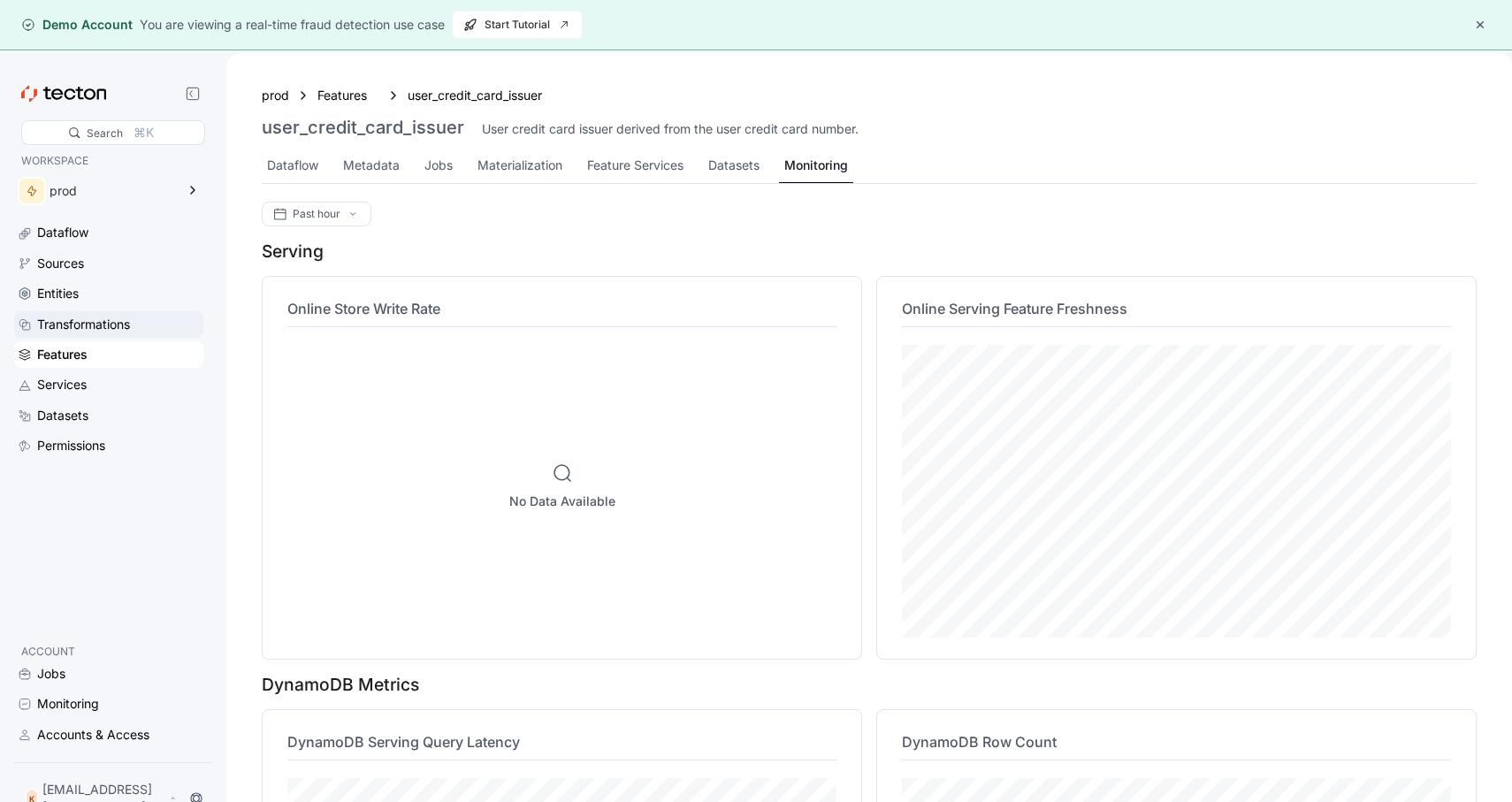
click at [111, 319] on div "Transformations" at bounding box center [83, 324] width 93 height 19
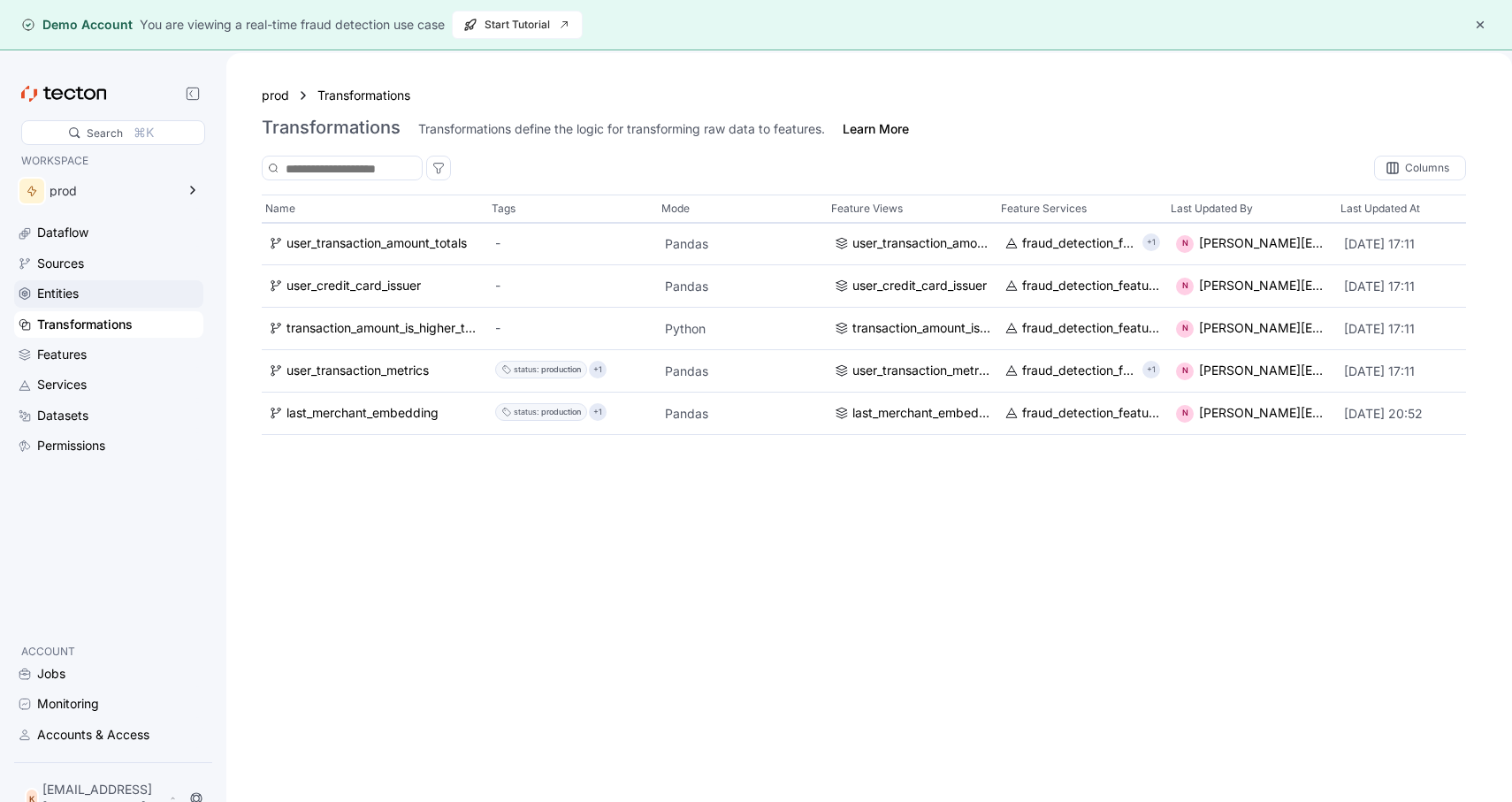
click at [65, 289] on div "Entities" at bounding box center [57, 293] width 42 height 19
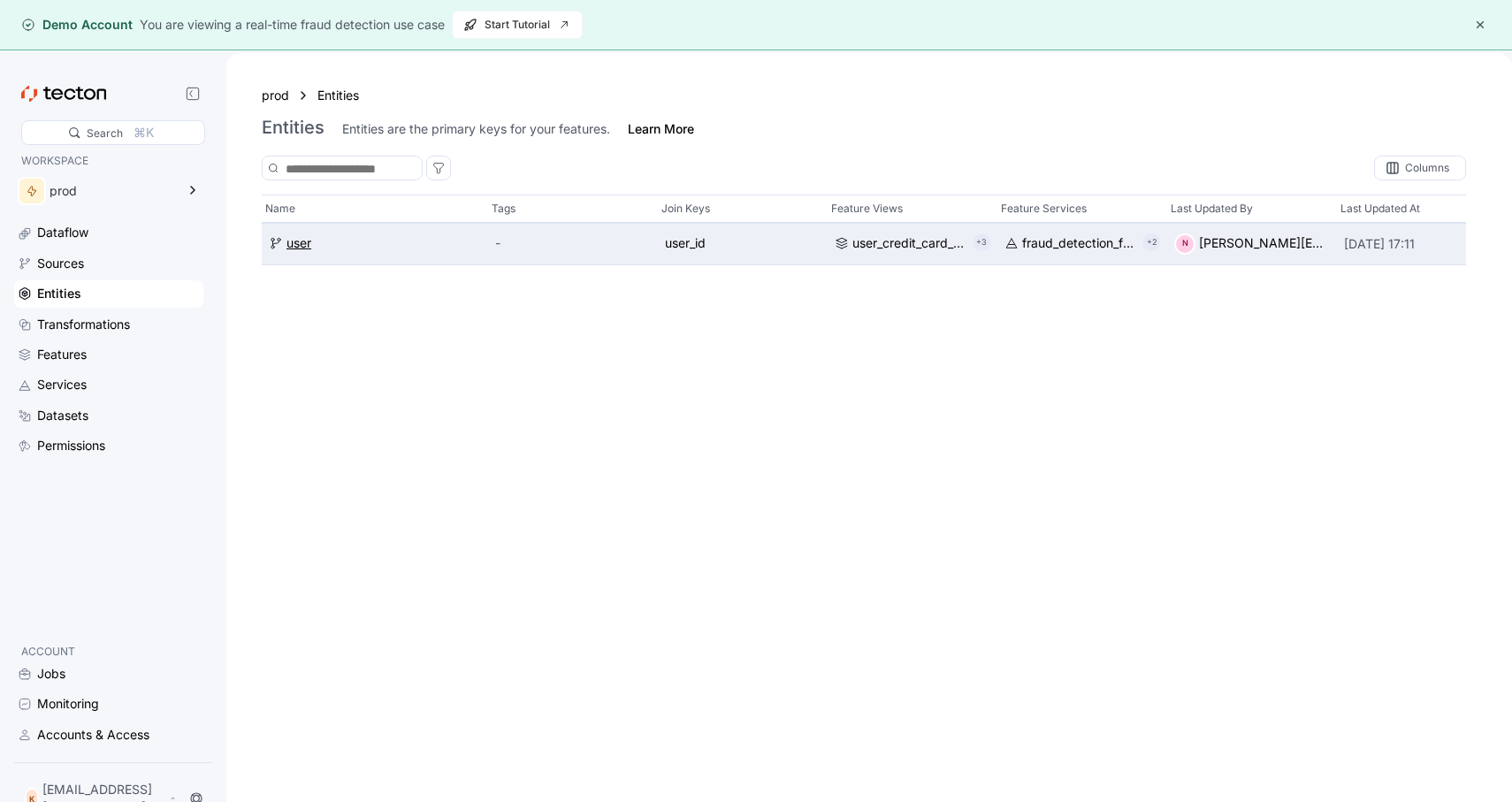
click at [457, 248] on div "user" at bounding box center [375, 244] width 212 height 19
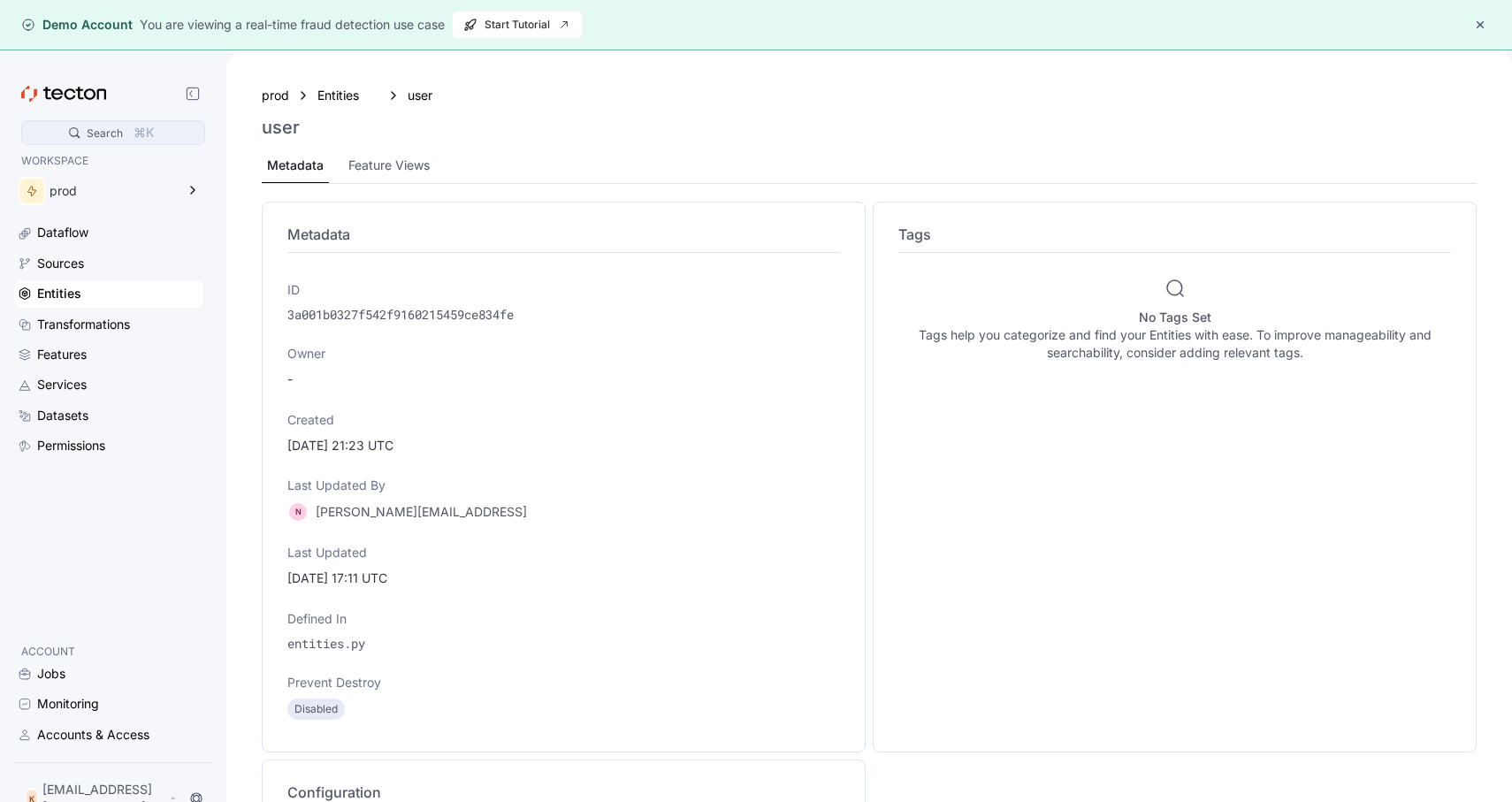
click at [156, 123] on div "⌘K" at bounding box center [144, 132] width 31 height 19
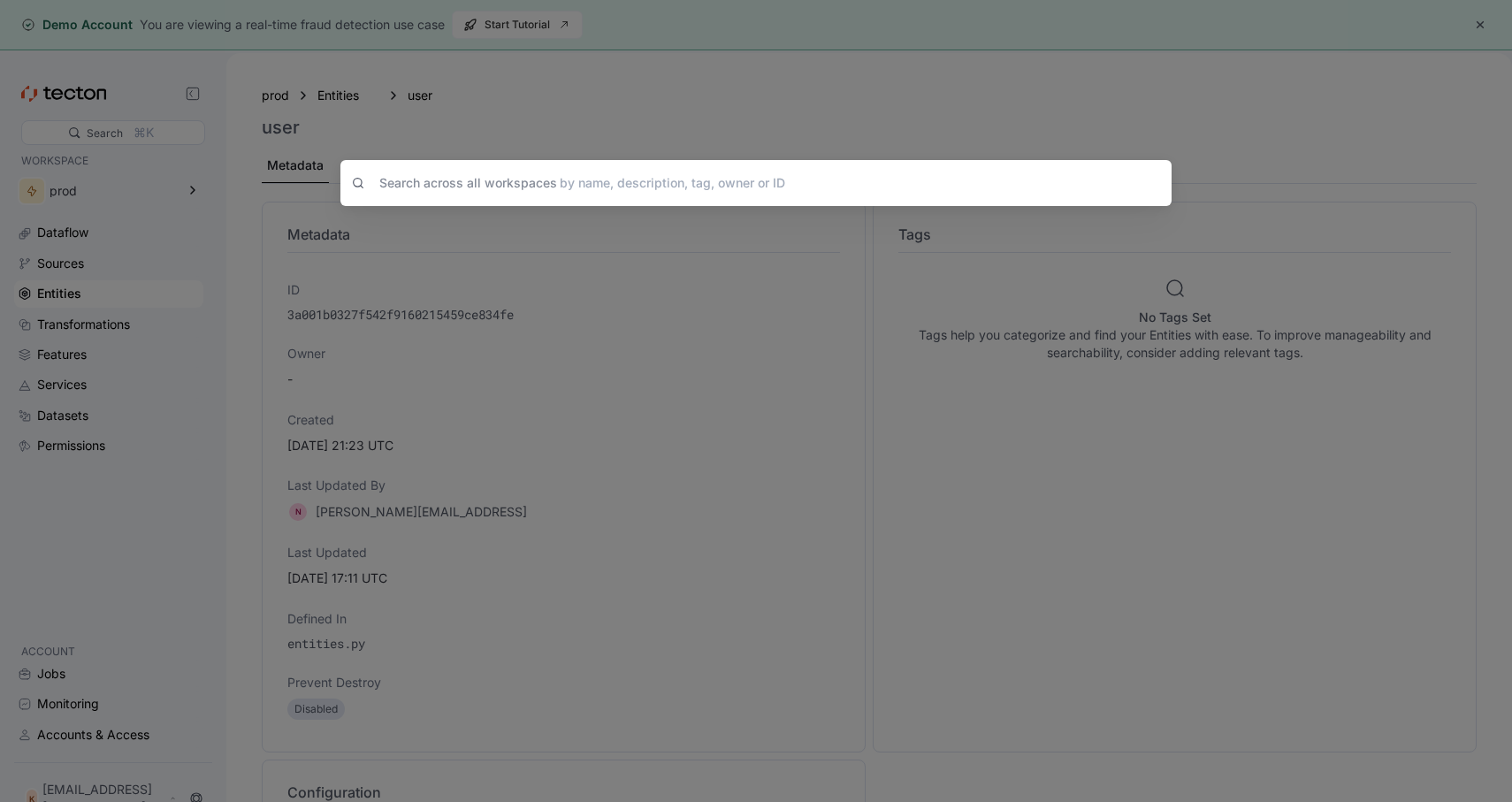
click at [155, 123] on div "Search across all workspaces by name, description, tag, owner or ID" at bounding box center [756, 401] width 1512 height 802
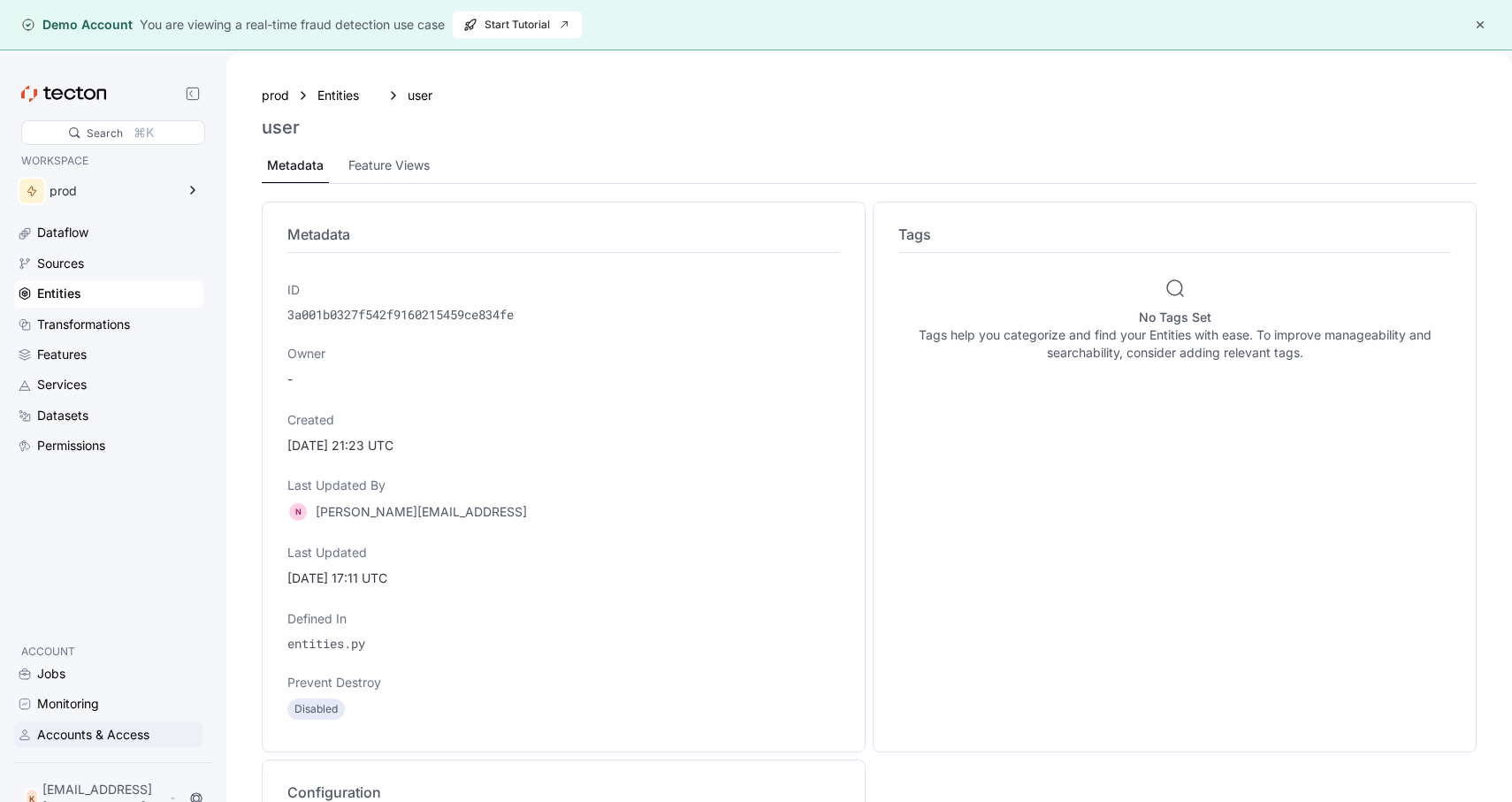
click at [115, 744] on div "Accounts & Access" at bounding box center [93, 734] width 112 height 19
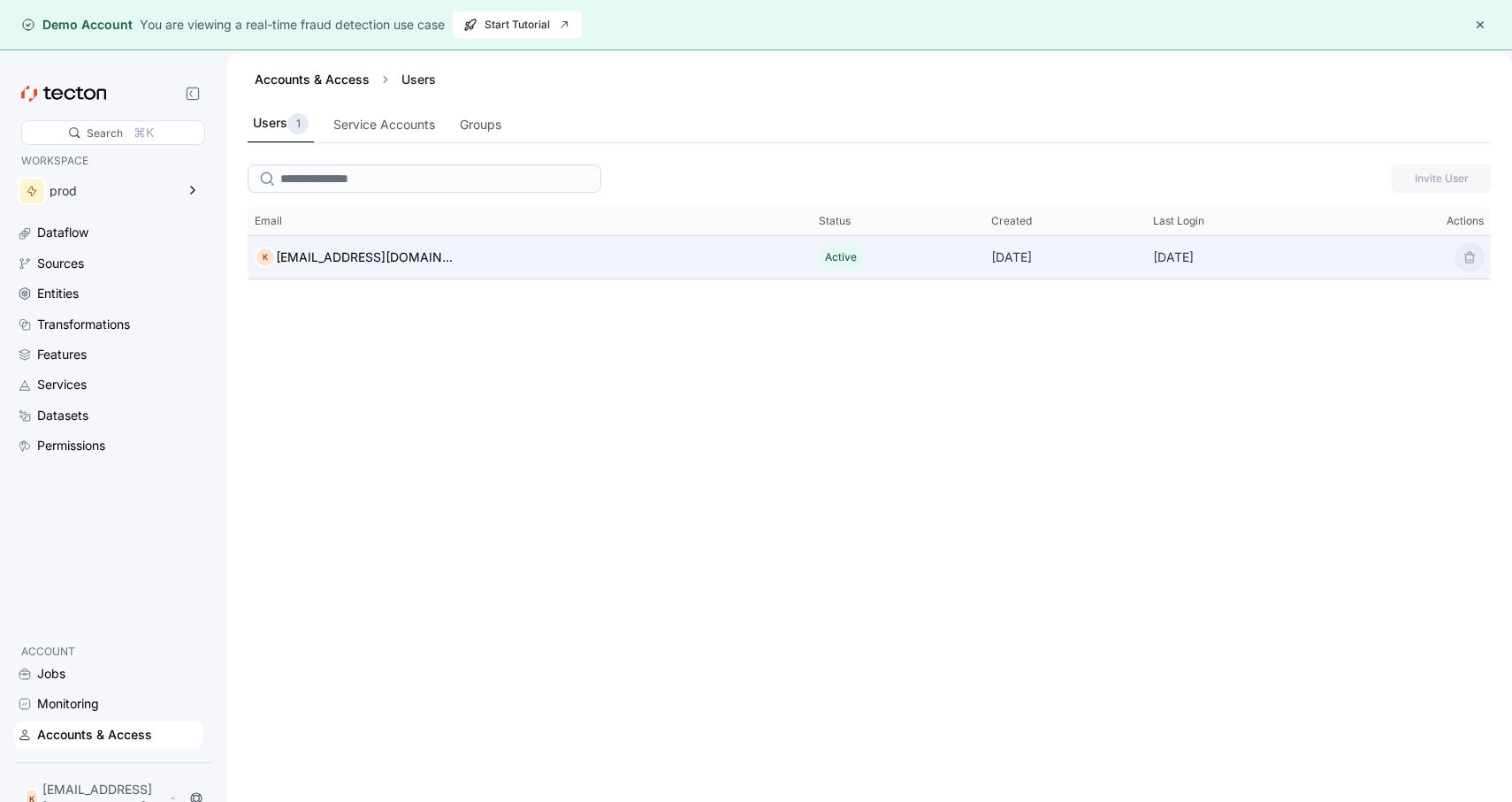
click at [470, 255] on div "K [EMAIL_ADDRESS][DOMAIN_NAME]" at bounding box center [529, 257] width 564 height 36
click at [471, 256] on div "K [EMAIL_ADDRESS][DOMAIN_NAME]" at bounding box center [529, 257] width 564 height 36
click at [1472, 267] on body "Demo Account You are viewing a real-time fraud detection use case Start Tutoria…" at bounding box center [756, 401] width 1512 height 802
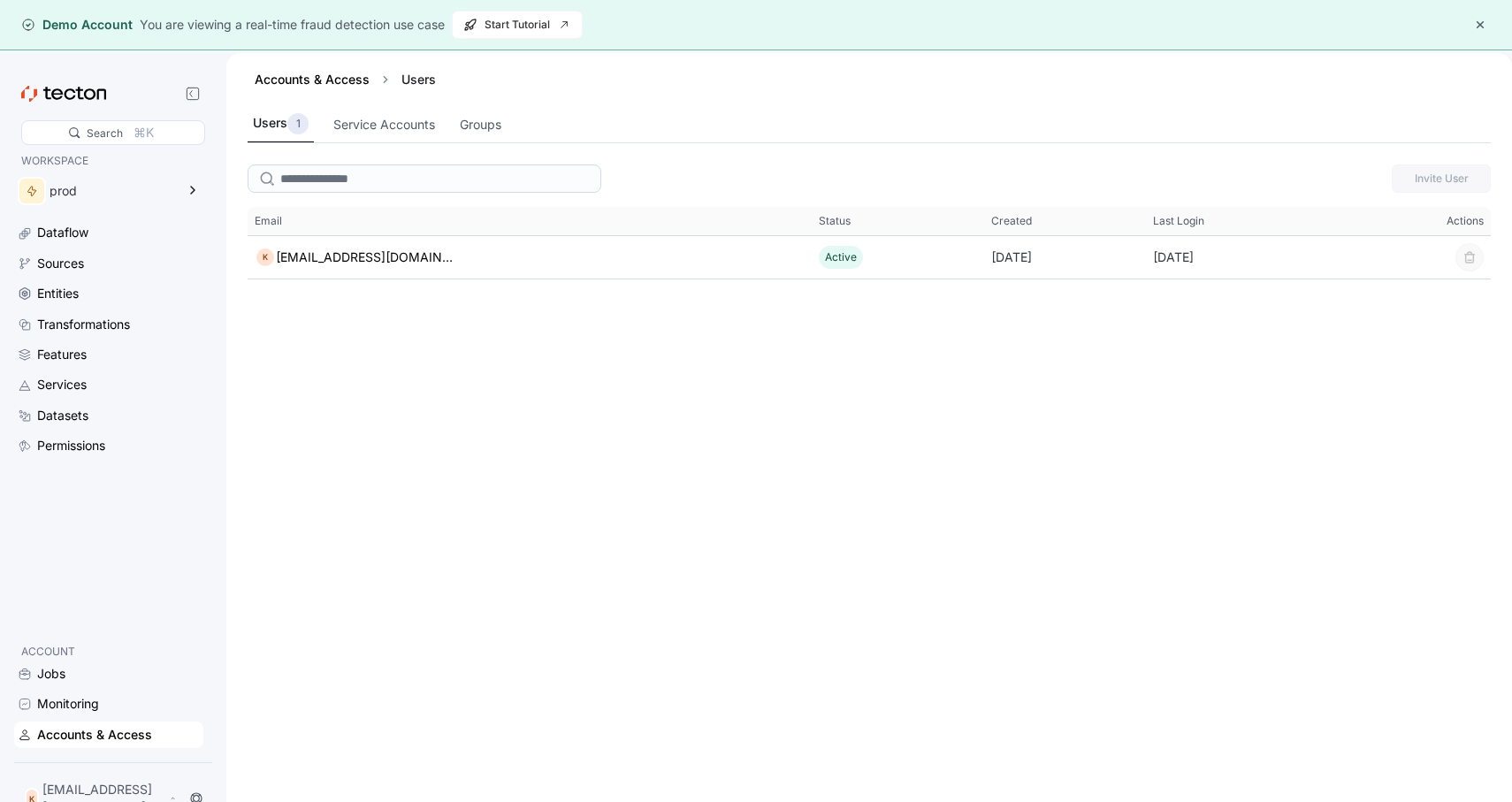
click at [1317, 290] on div "Invite User This table contains 1 rows. Email Status Created Last Login Actions…" at bounding box center [868, 506] width 1285 height 698
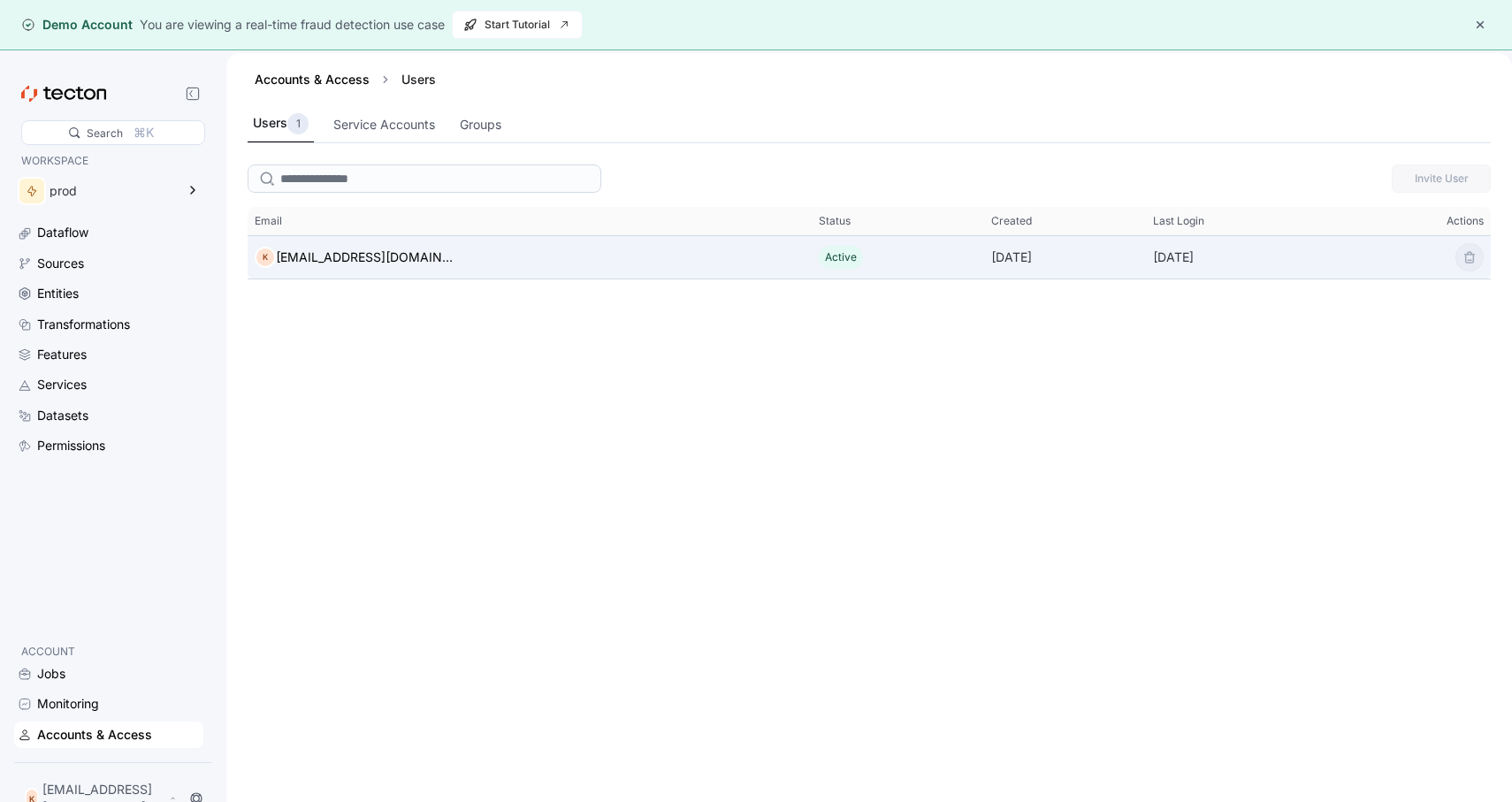
click at [1087, 257] on div "[DATE]" at bounding box center [1065, 257] width 162 height 36
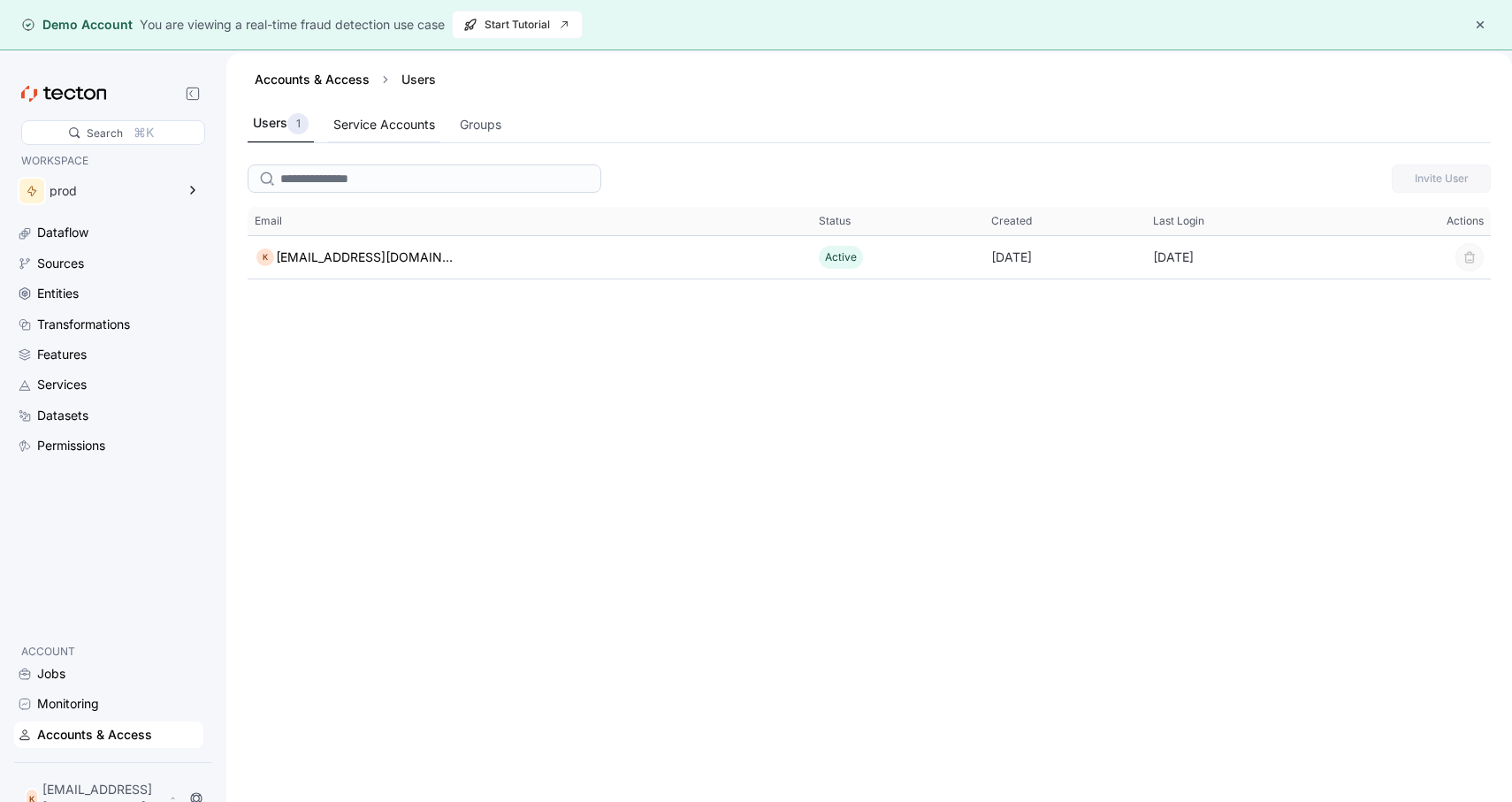
click at [365, 112] on div "Service Accounts" at bounding box center [384, 125] width 112 height 35
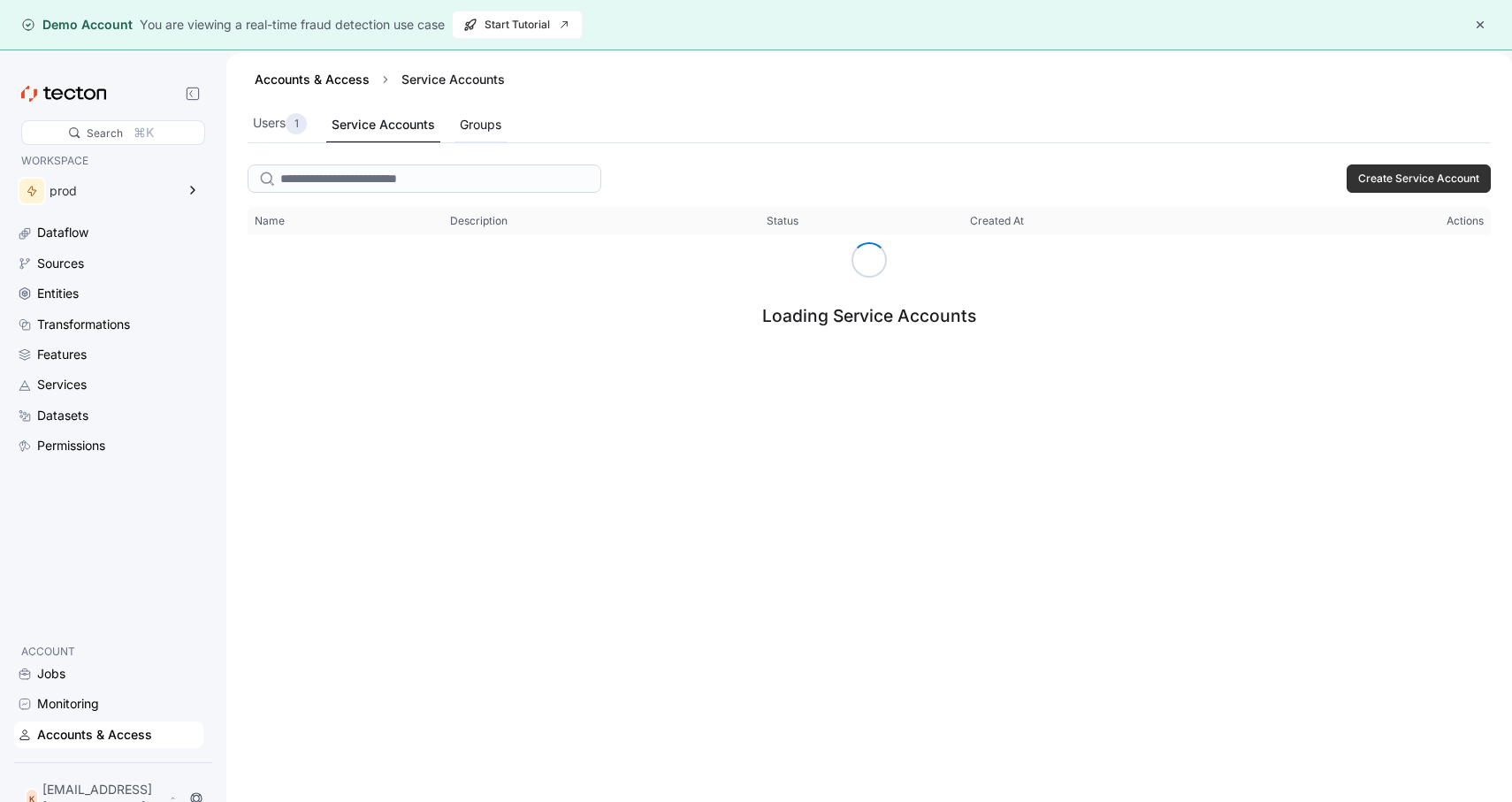
click at [490, 129] on div "Groups" at bounding box center [480, 124] width 42 height 19
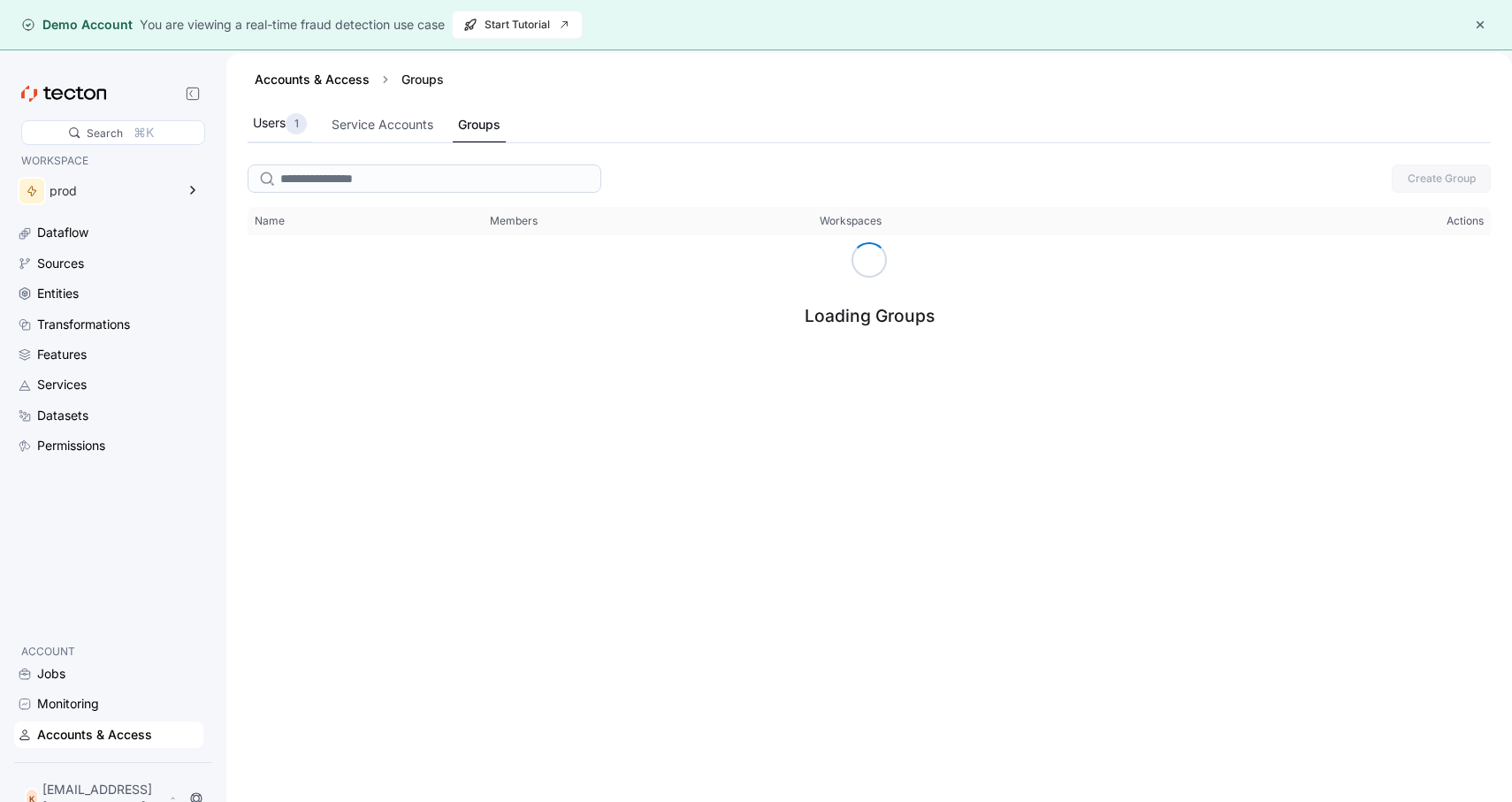
click at [289, 120] on div "1" at bounding box center [296, 124] width 21 height 21
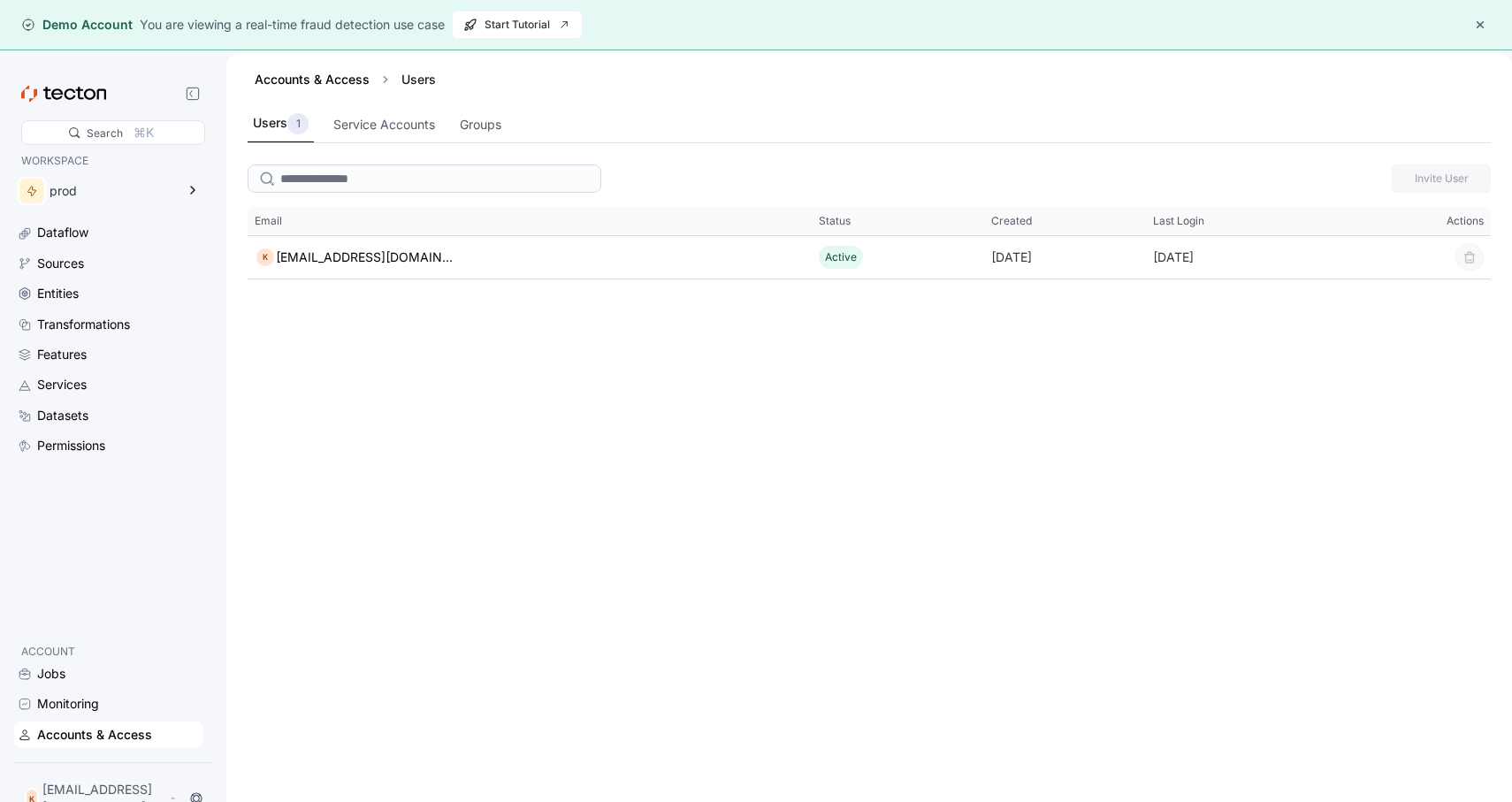
click at [173, 744] on div "Accounts & Access" at bounding box center [118, 734] width 162 height 19
click at [112, 734] on div "Jobs Monitoring Accounts & Access" at bounding box center [109, 704] width 189 height 88
click at [100, 739] on div "Accounts & Access" at bounding box center [94, 734] width 115 height 19
click at [108, 744] on div "Accounts & Access" at bounding box center [94, 734] width 115 height 19
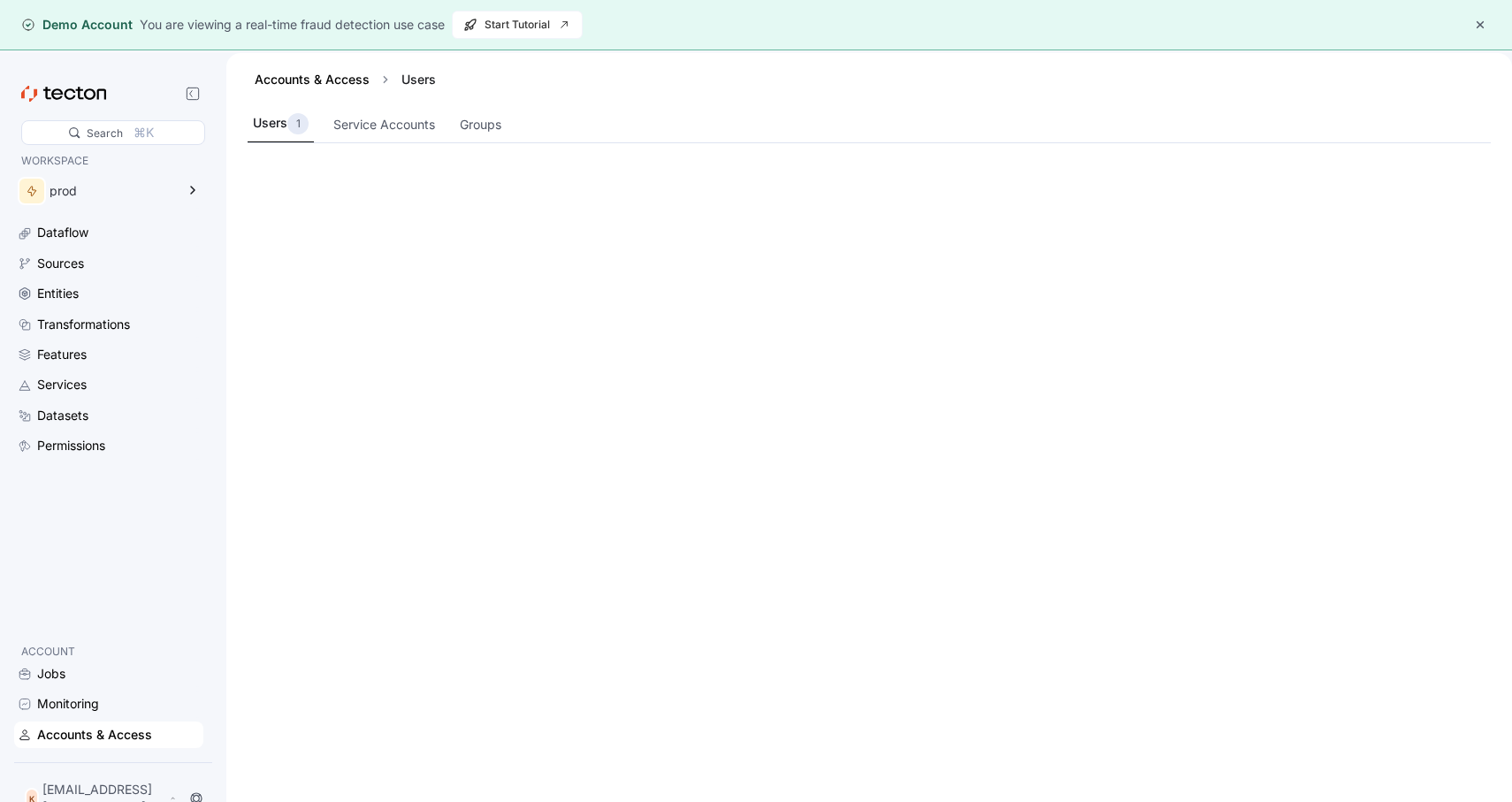
click at [108, 744] on div "Accounts & Access" at bounding box center [94, 734] width 115 height 19
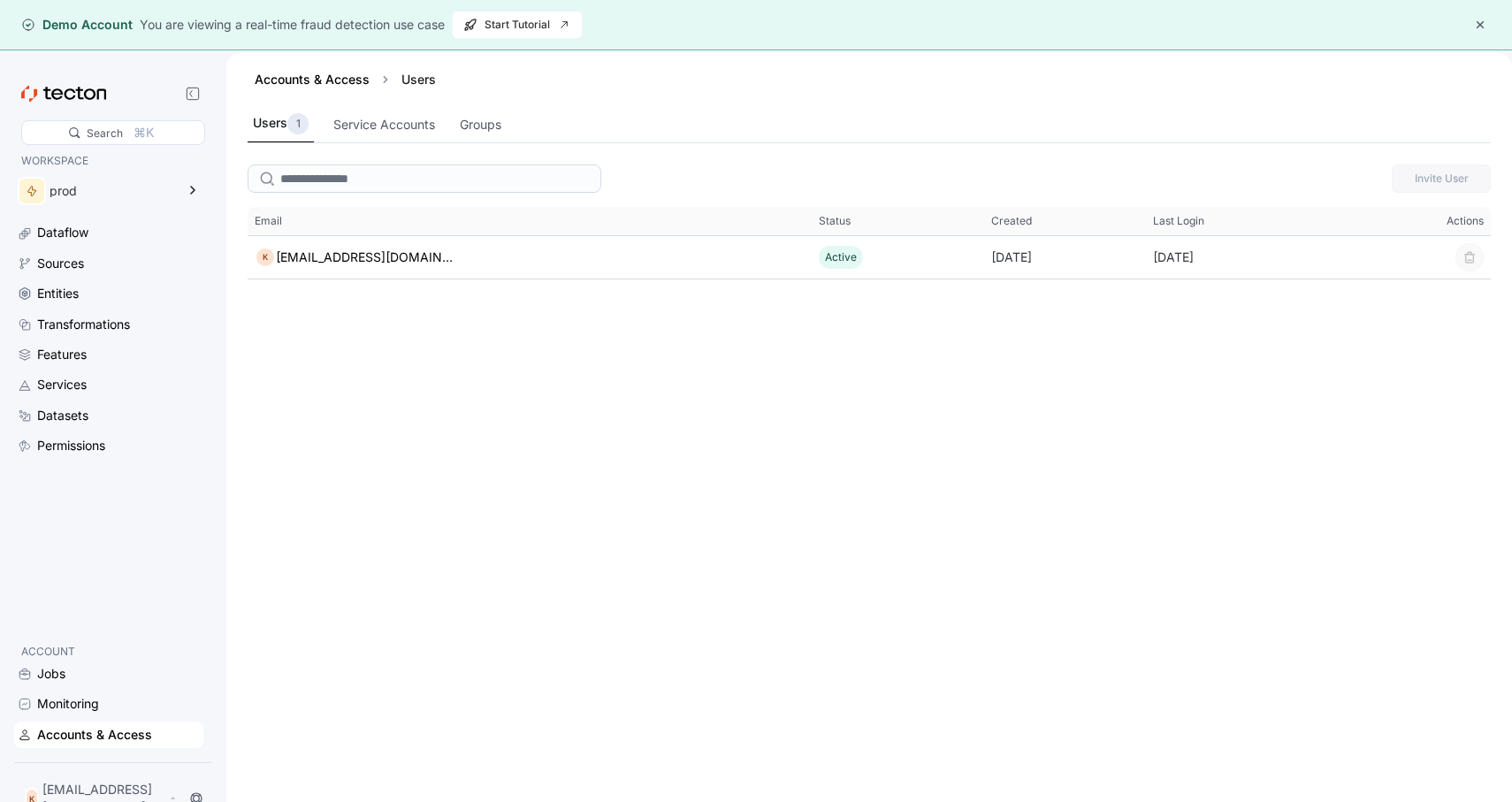
click at [127, 739] on div "Accounts & Access" at bounding box center [94, 734] width 115 height 19
click at [123, 744] on div "Accounts & Access" at bounding box center [94, 734] width 115 height 19
click at [72, 744] on div "Accounts & Access" at bounding box center [94, 734] width 115 height 19
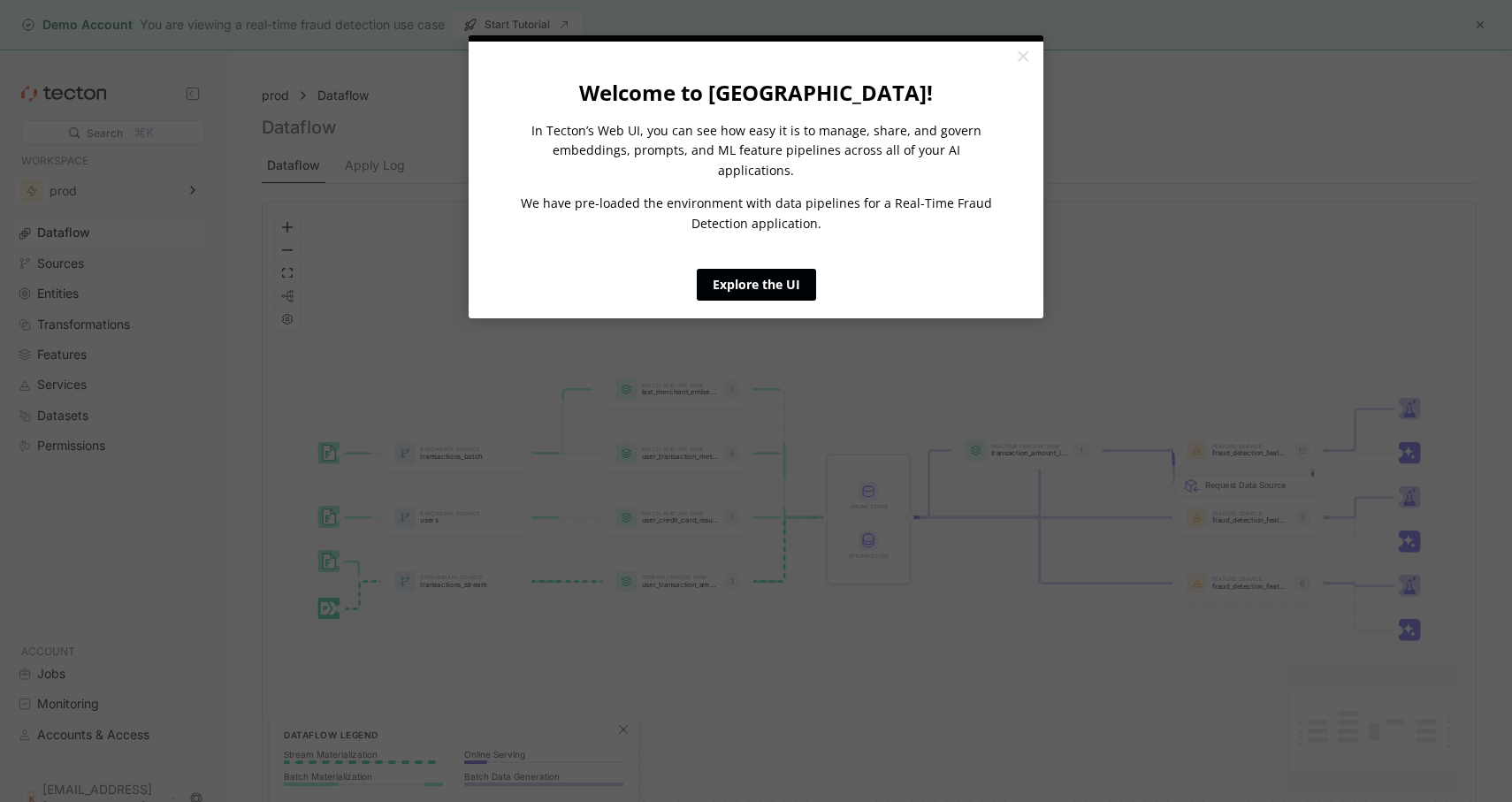
click at [783, 269] on link "Explore the UI" at bounding box center [757, 284] width 120 height 32
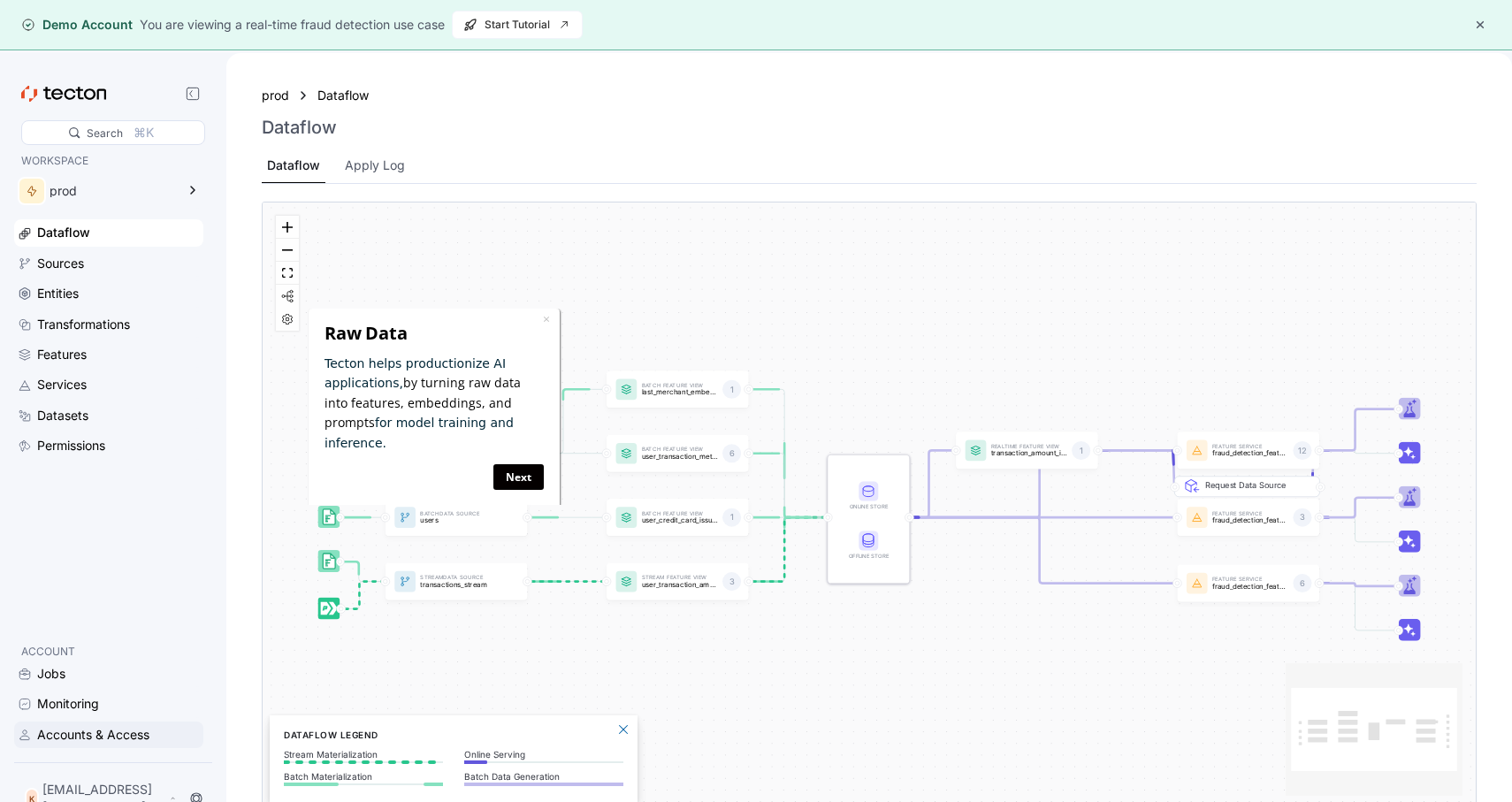
click at [86, 744] on div "Accounts & Access" at bounding box center [93, 734] width 112 height 19
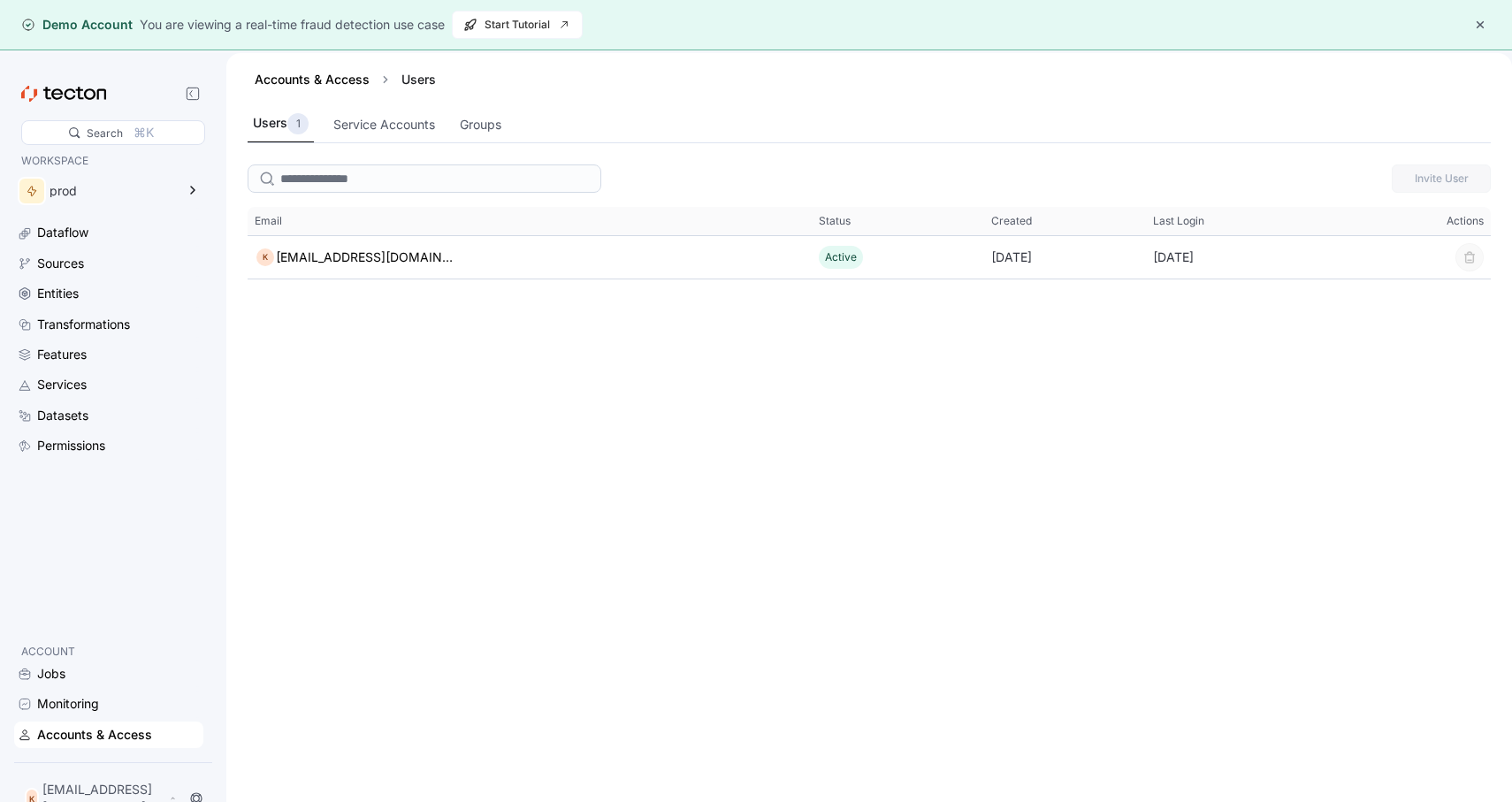
click at [59, 744] on div "Accounts & Access" at bounding box center [94, 734] width 115 height 19
click at [1478, 19] on button "button" at bounding box center [1480, 25] width 21 height 21
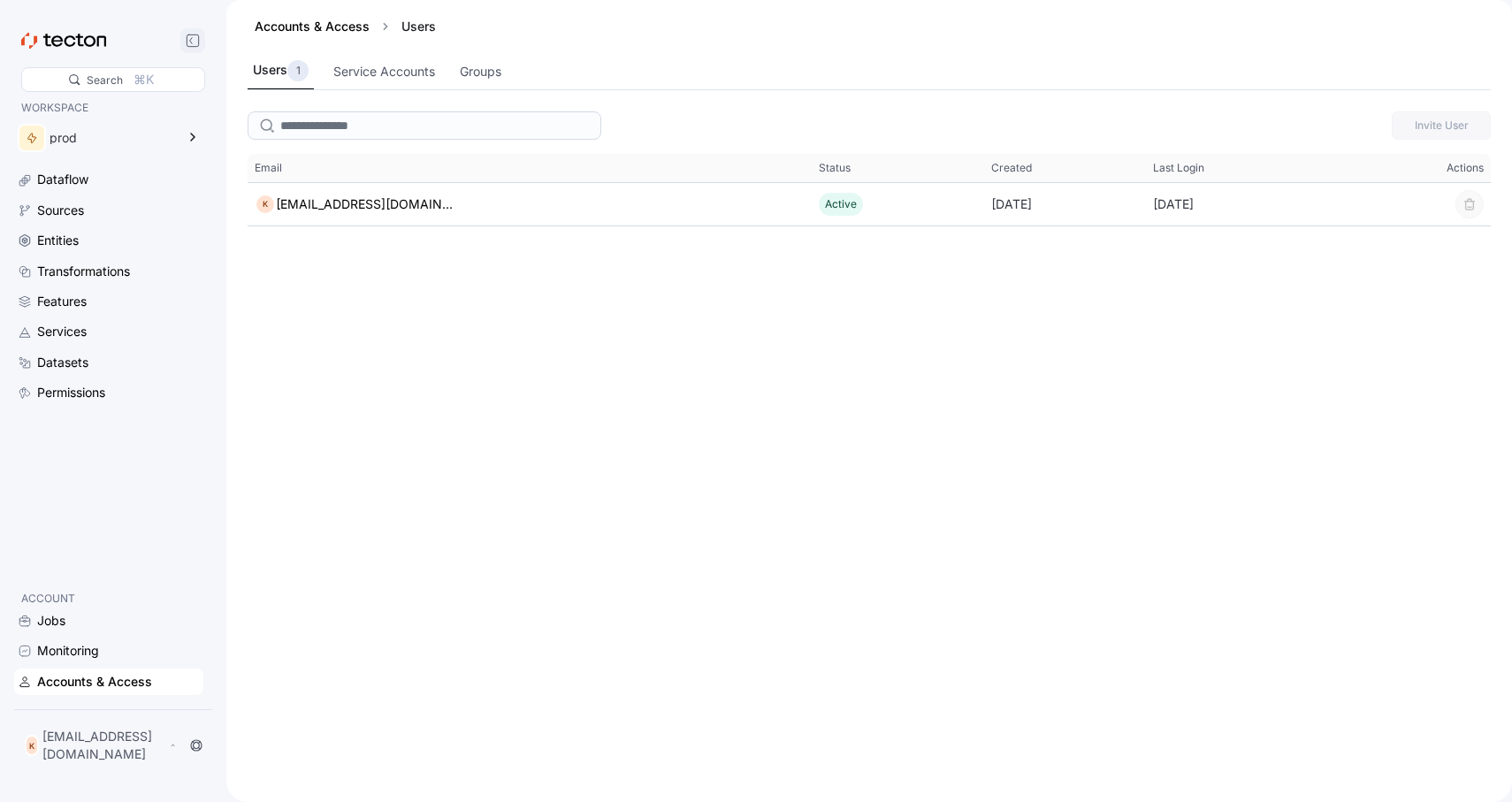
click at [194, 36] on rect at bounding box center [192, 41] width 12 height 12
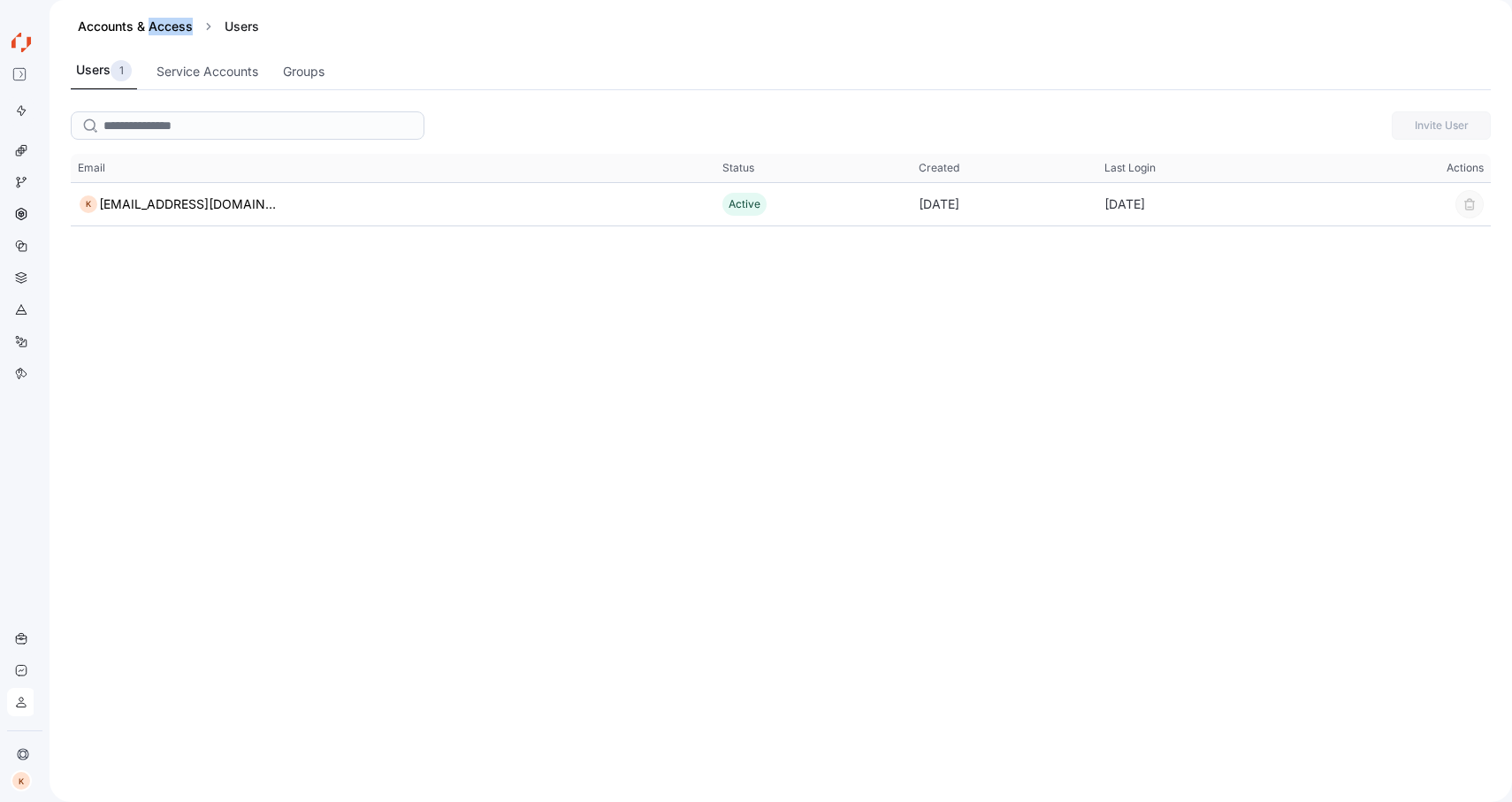
click at [194, 36] on div "Accounts & Access" at bounding box center [135, 26] width 129 height 17
click at [20, 36] on icon at bounding box center [17, 35] width 5 height 5
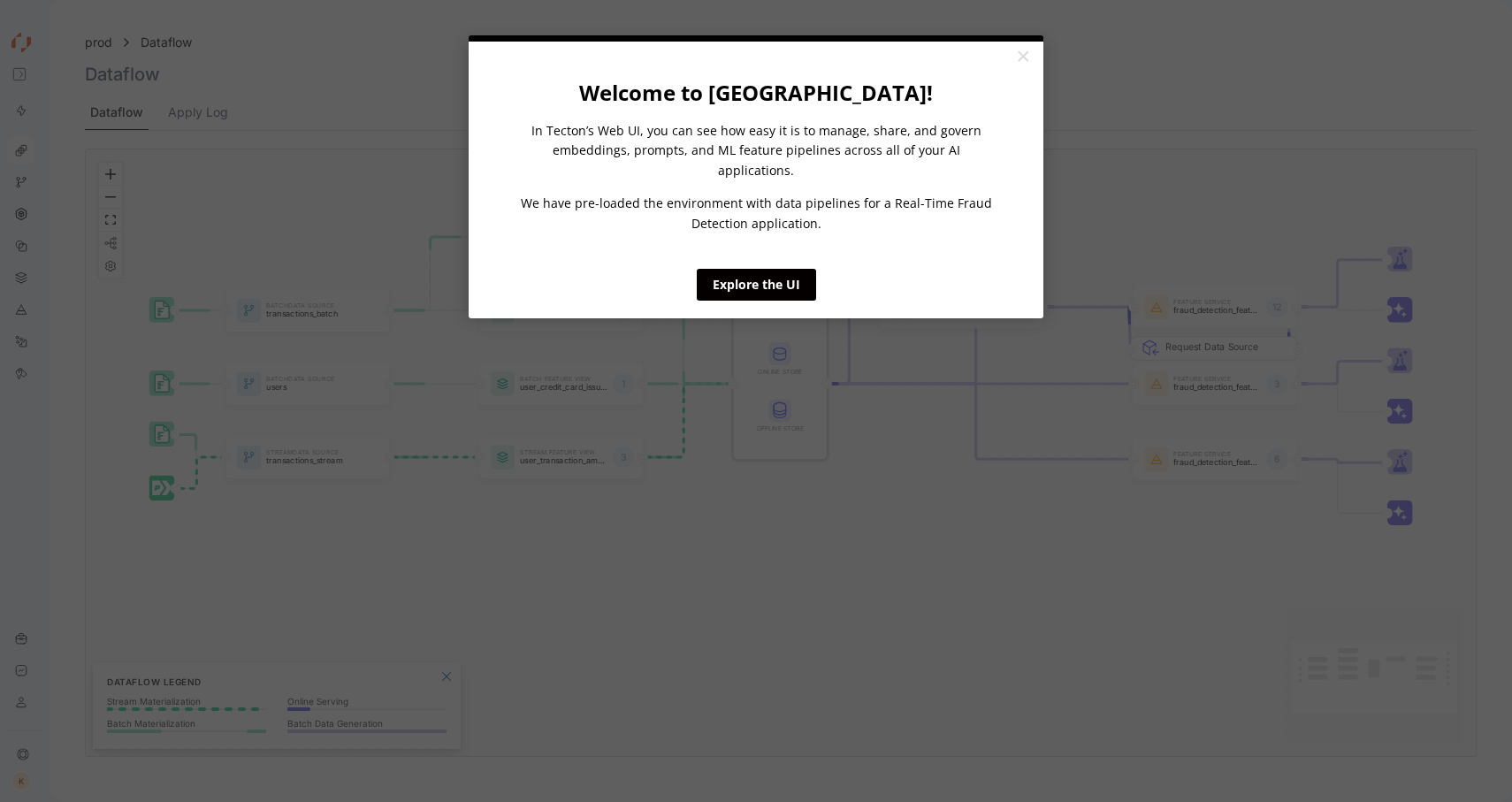
click appcues "× Welcome to Tecton! In Tecton’s Web UI, you can see how easy it is to manage, …"
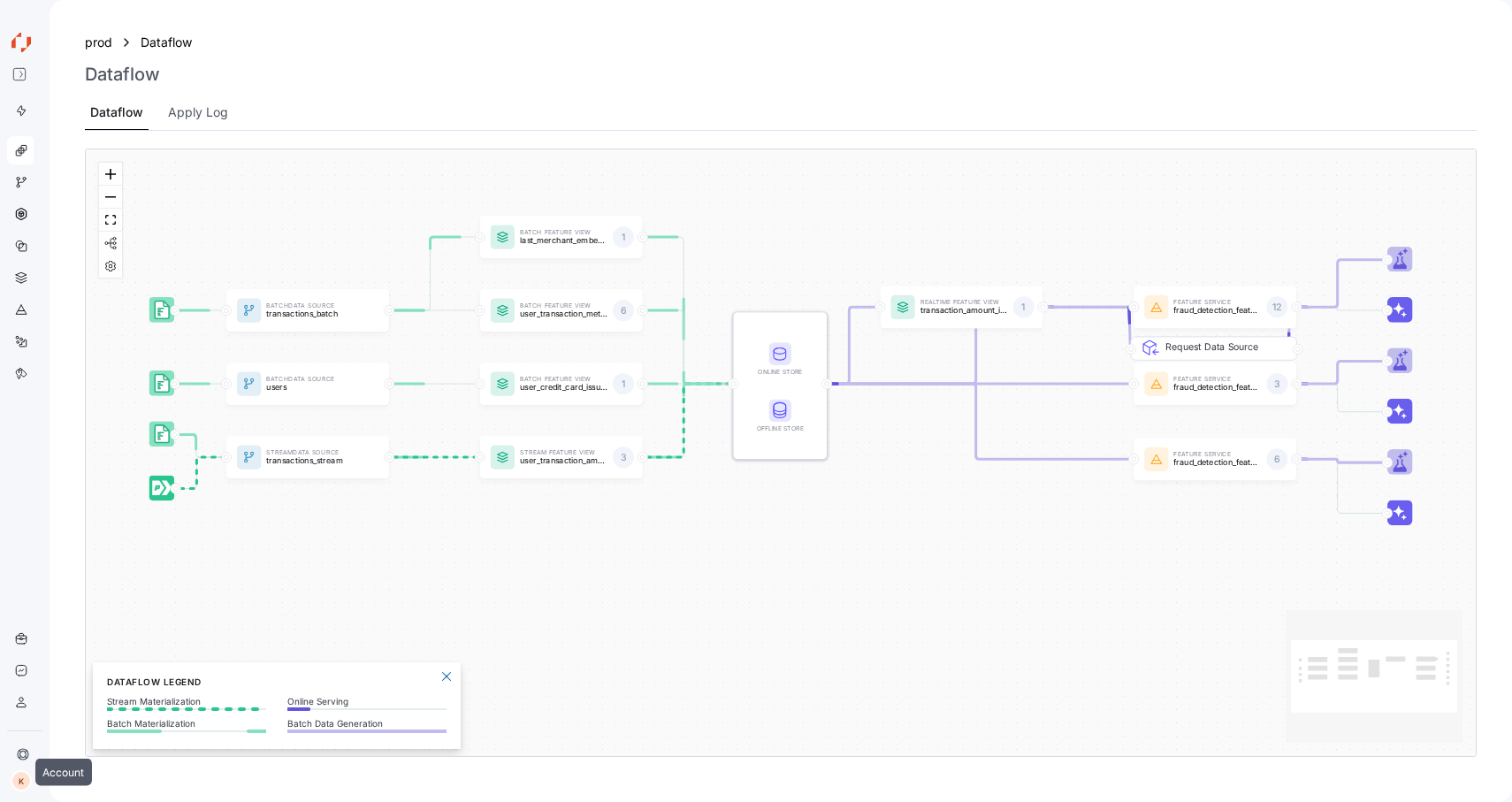
click at [22, 780] on div "K" at bounding box center [21, 781] width 21 height 21
click at [122, 771] on div "Log Out" at bounding box center [100, 778] width 89 height 17
